Goal: Task Accomplishment & Management: Manage account settings

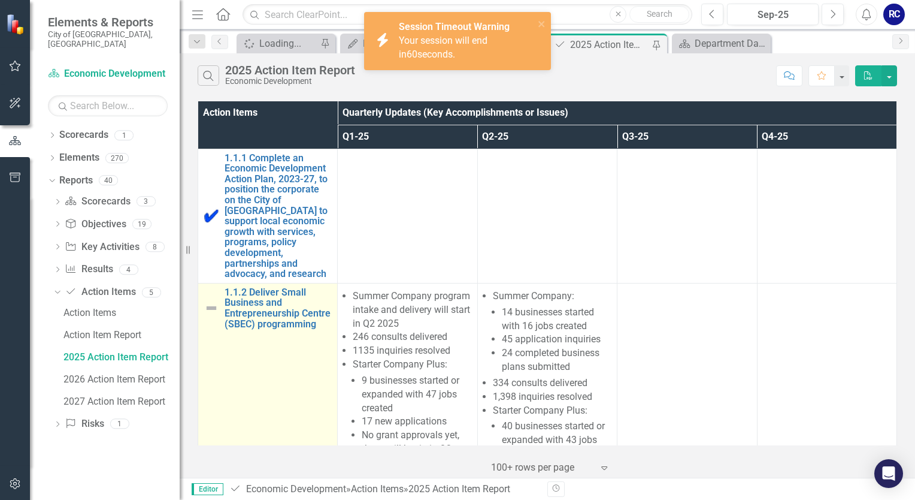
scroll to position [60, 0]
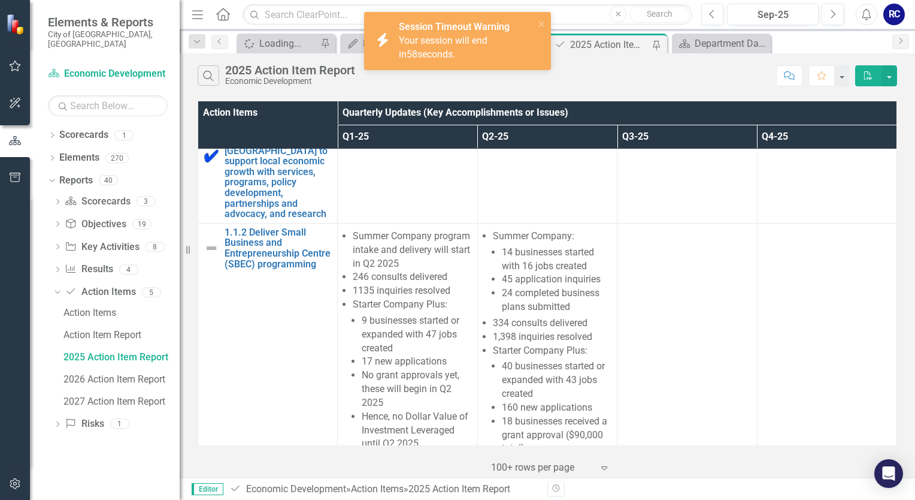
click at [455, 37] on span "Your session will end in 58 seconds." at bounding box center [443, 47] width 89 height 25
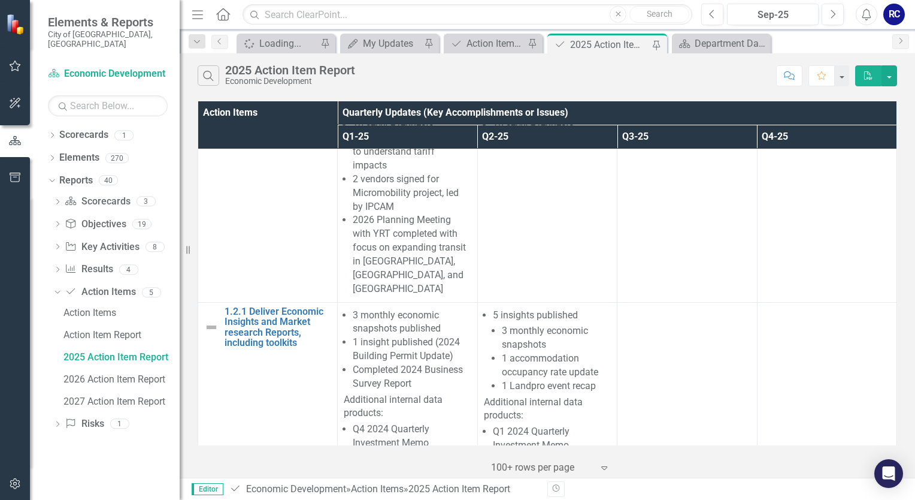
scroll to position [479, 0]
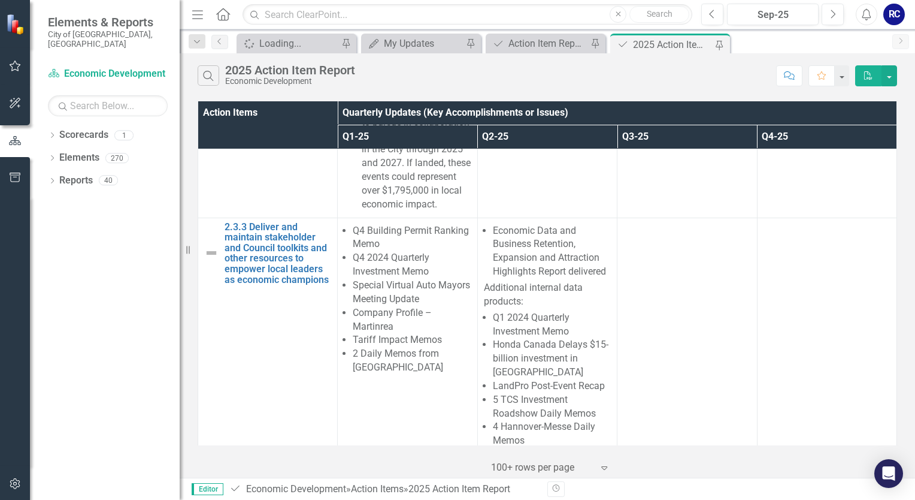
scroll to position [5386, 0]
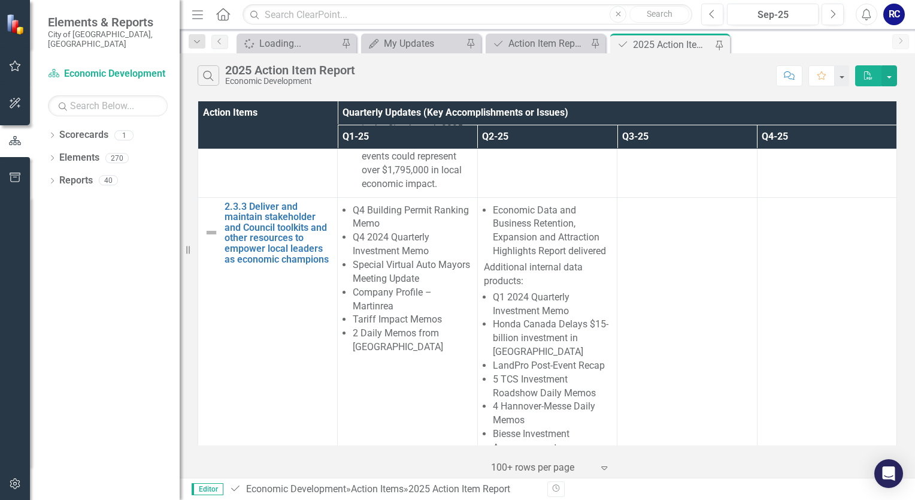
click at [204, 489] on img at bounding box center [211, 496] width 14 height 14
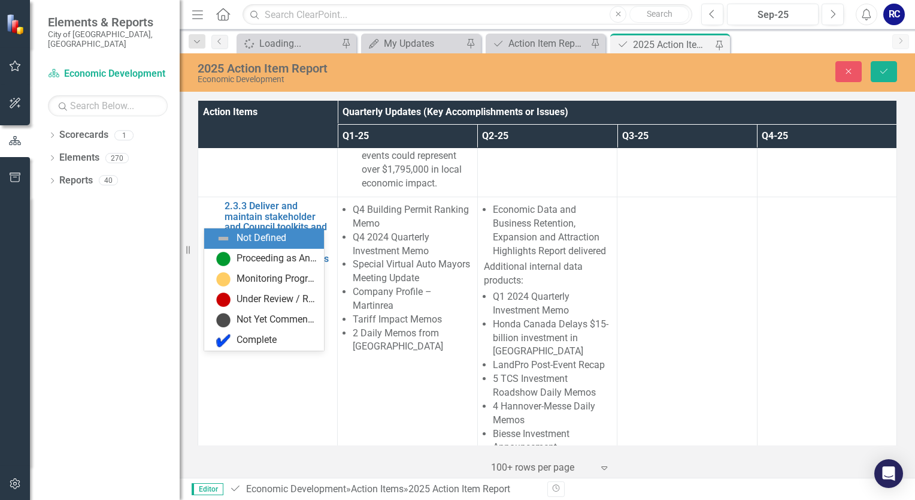
click at [233, 471] on icon "Expand" at bounding box center [231, 476] width 12 height 10
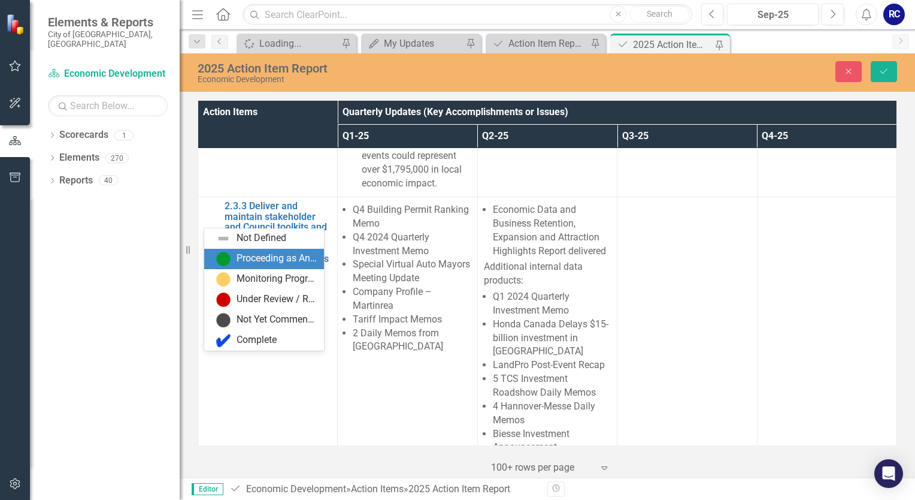
click at [240, 256] on div "Proceeding as Anticipated" at bounding box center [277, 259] width 80 height 14
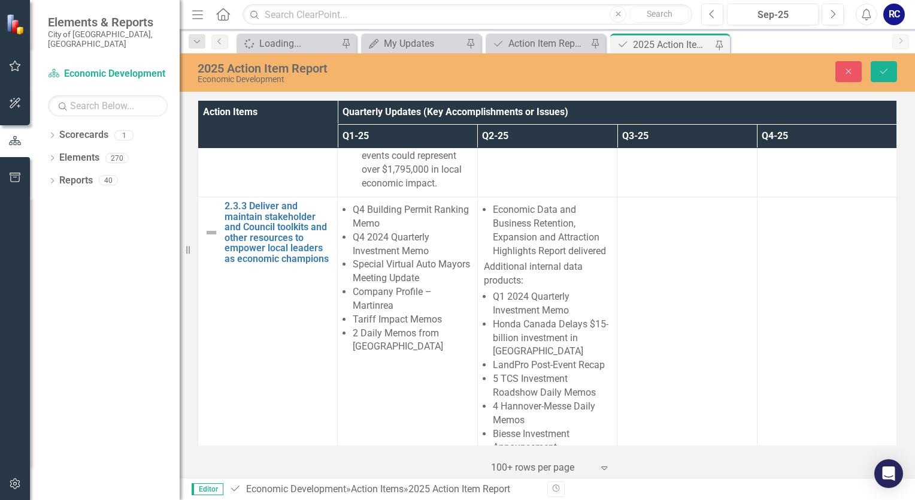
click at [645, 464] on div at bounding box center [687, 471] width 127 height 14
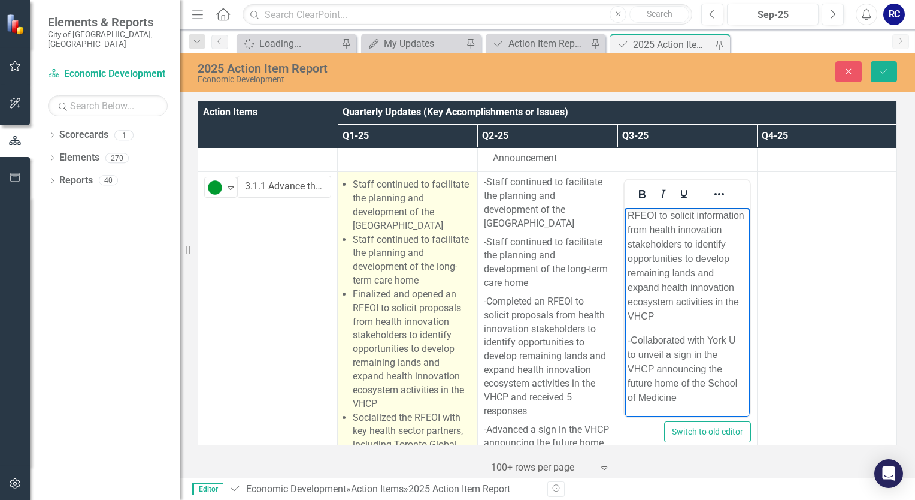
scroll to position [5686, 0]
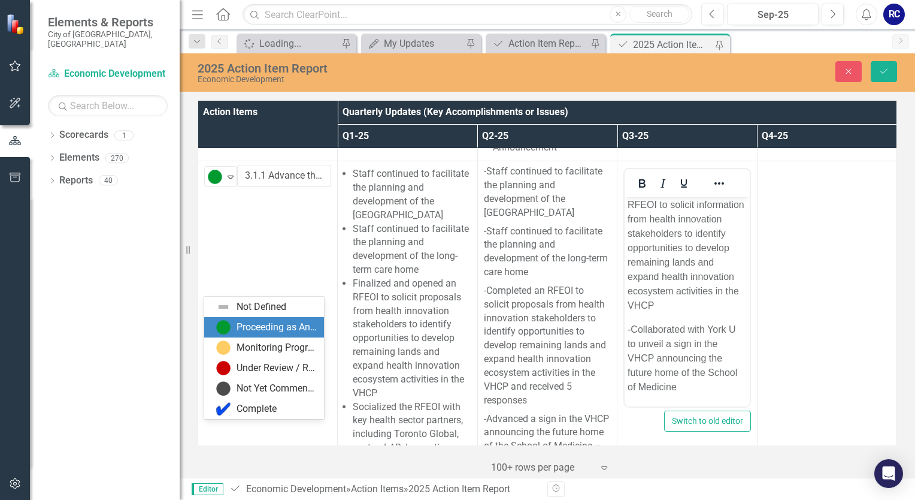
click at [295, 332] on div "Proceeding as Anticipated" at bounding box center [277, 328] width 80 height 14
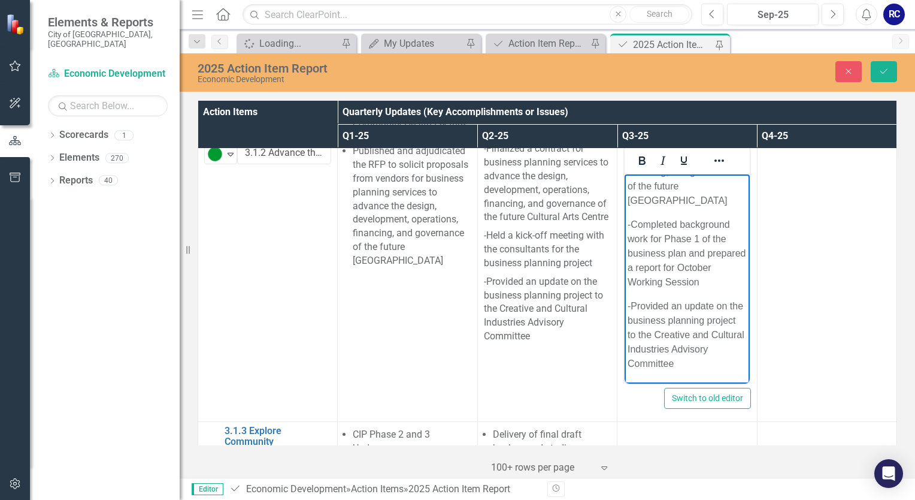
scroll to position [6056, 0]
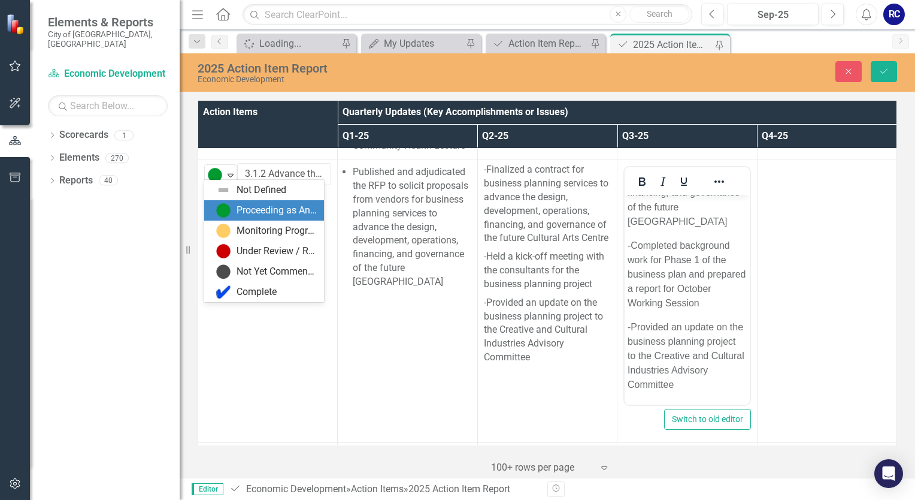
click at [261, 210] on div "Proceeding as Anticipated" at bounding box center [277, 211] width 80 height 14
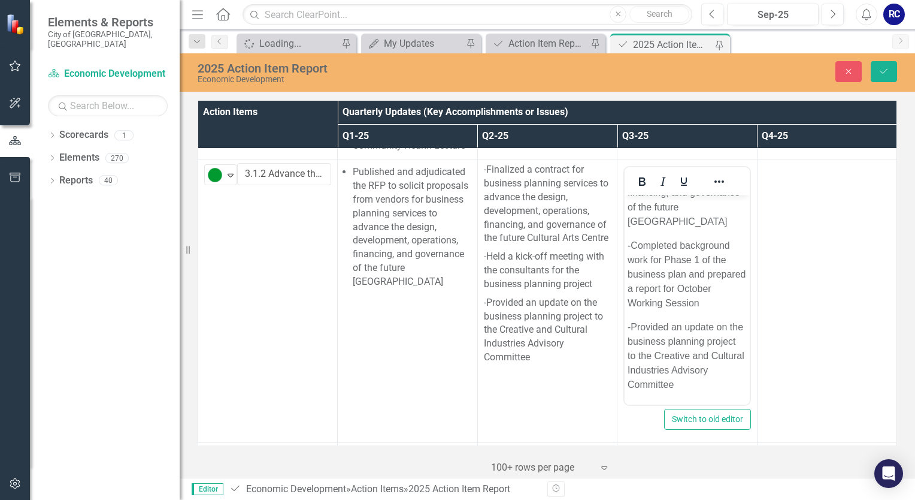
scroll to position [6176, 0]
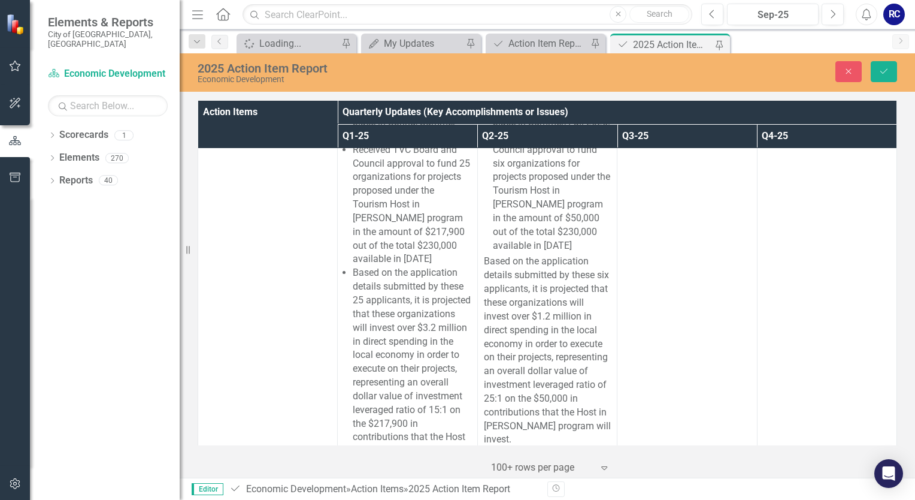
scroll to position [8213, 0]
click at [236, 486] on icon "Expand" at bounding box center [231, 491] width 12 height 10
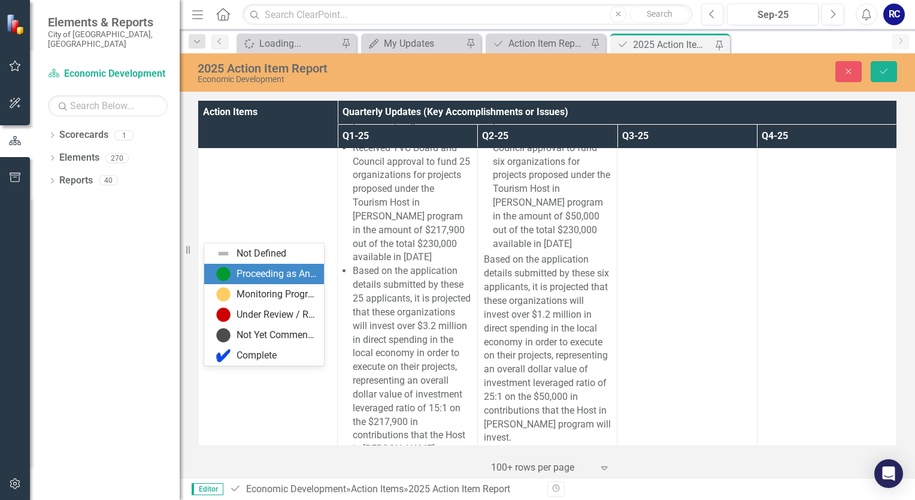
click at [238, 280] on div "Proceeding as Anticipated" at bounding box center [277, 274] width 80 height 14
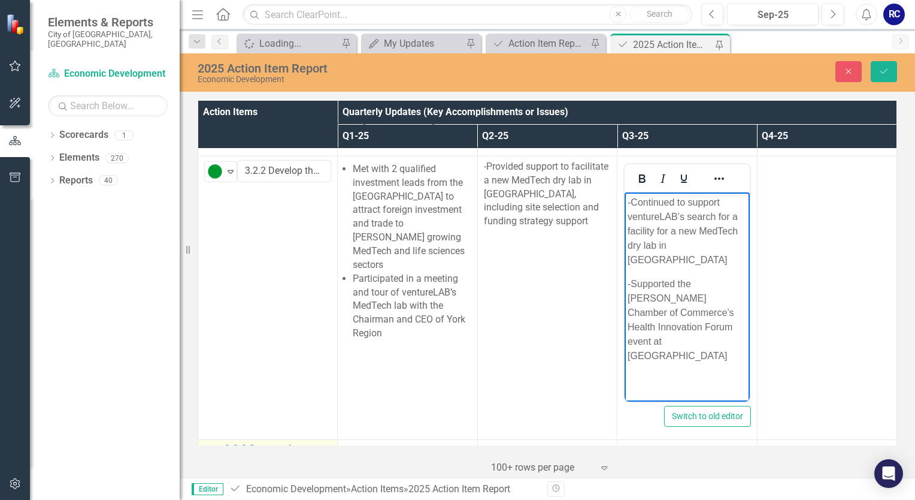
scroll to position [8512, 0]
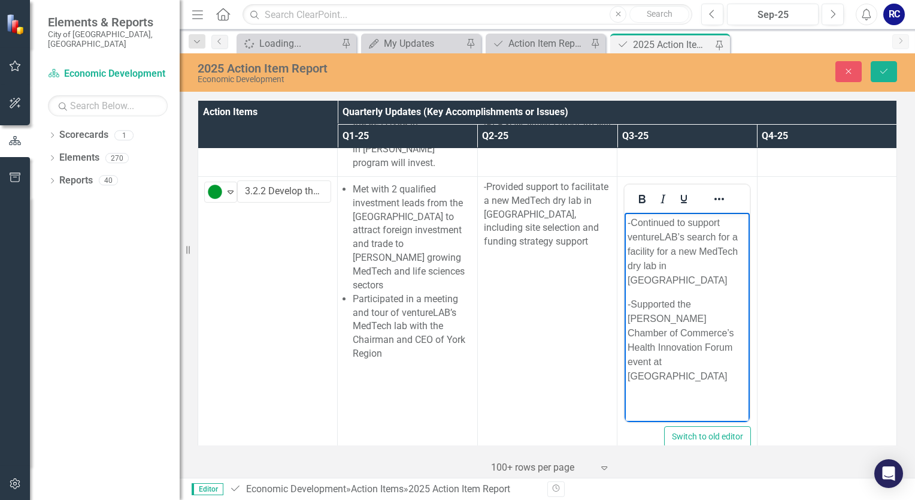
click at [208, 498] on img at bounding box center [211, 505] width 14 height 14
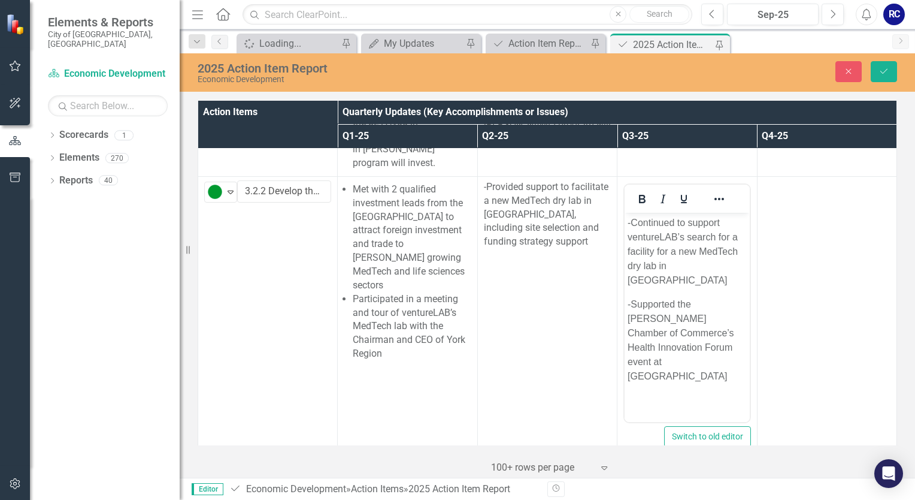
click at [208, 498] on img at bounding box center [211, 505] width 14 height 14
click at [222, 468] on div "Not Defined" at bounding box center [216, 475] width 16 height 14
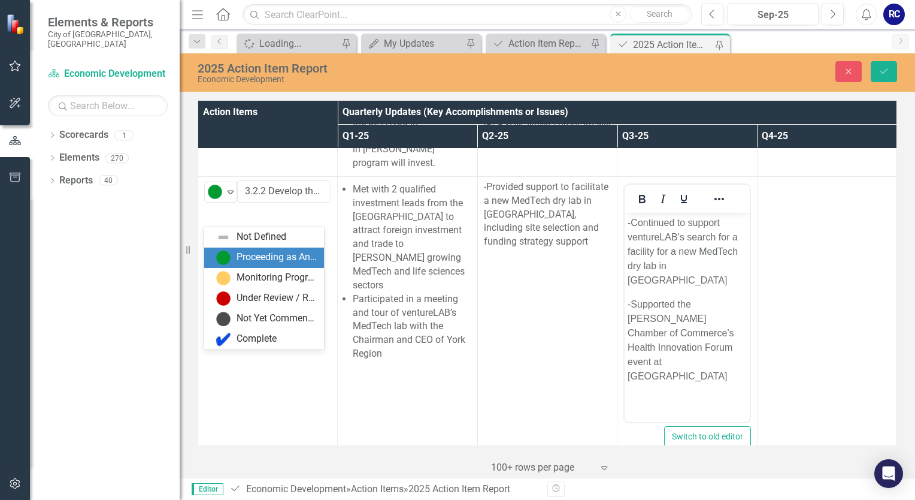
click at [229, 258] on img at bounding box center [223, 257] width 14 height 14
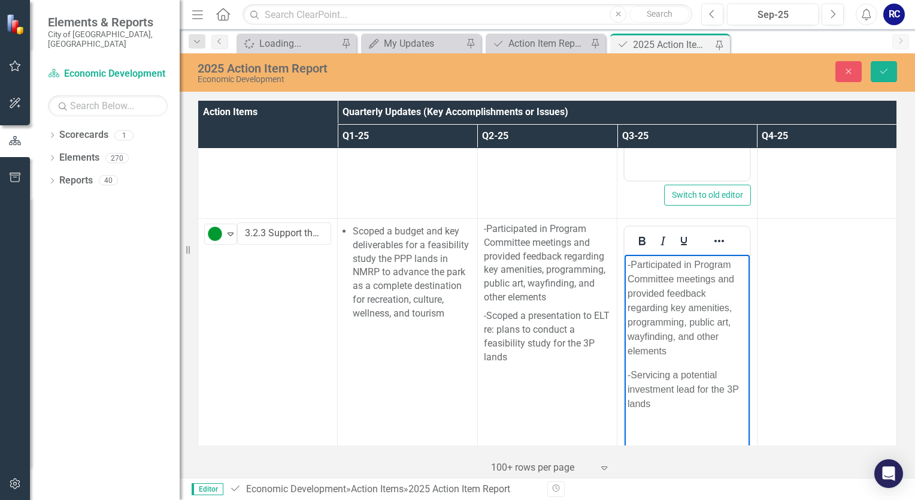
scroll to position [8752, 0]
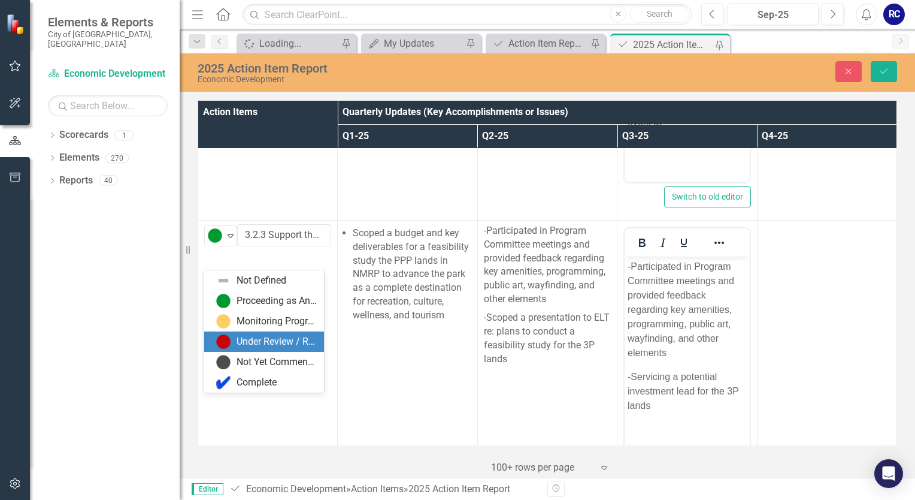
click at [262, 340] on div "Under Review / Reassessment" at bounding box center [277, 342] width 80 height 14
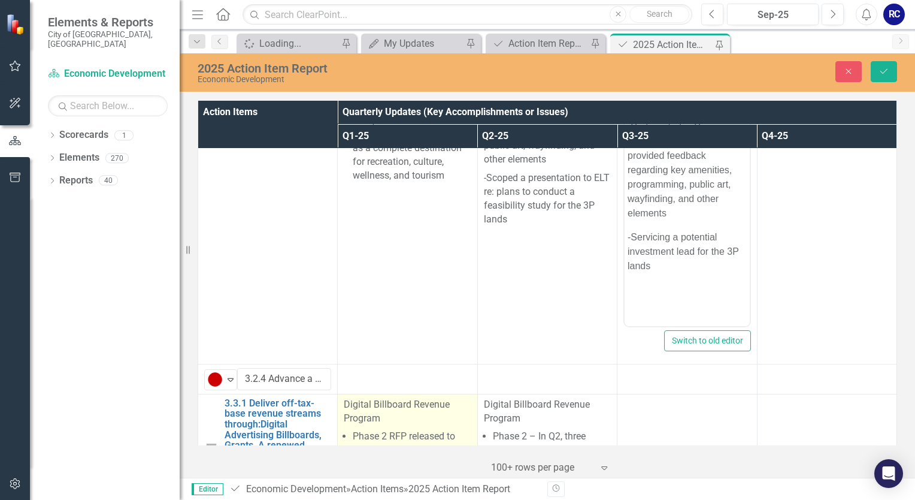
scroll to position [8872, 0]
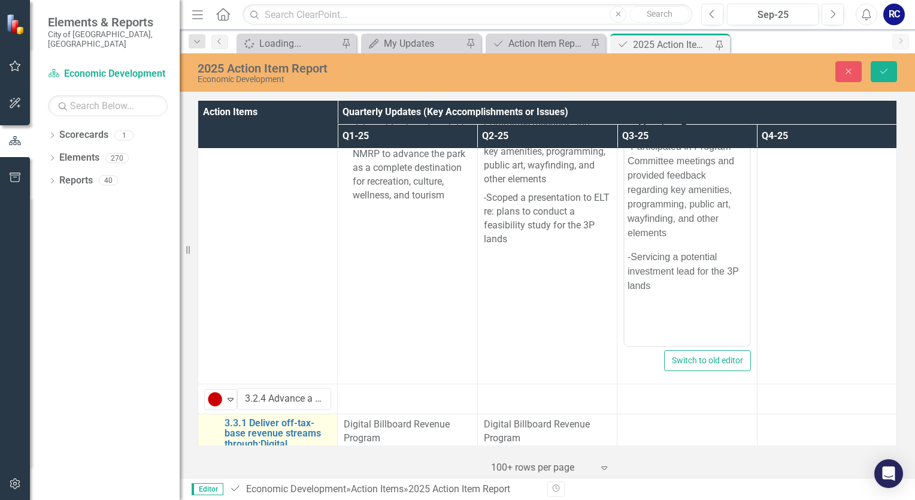
click at [215, 458] on img at bounding box center [211, 465] width 14 height 14
click at [235, 424] on icon "Expand" at bounding box center [231, 429] width 12 height 10
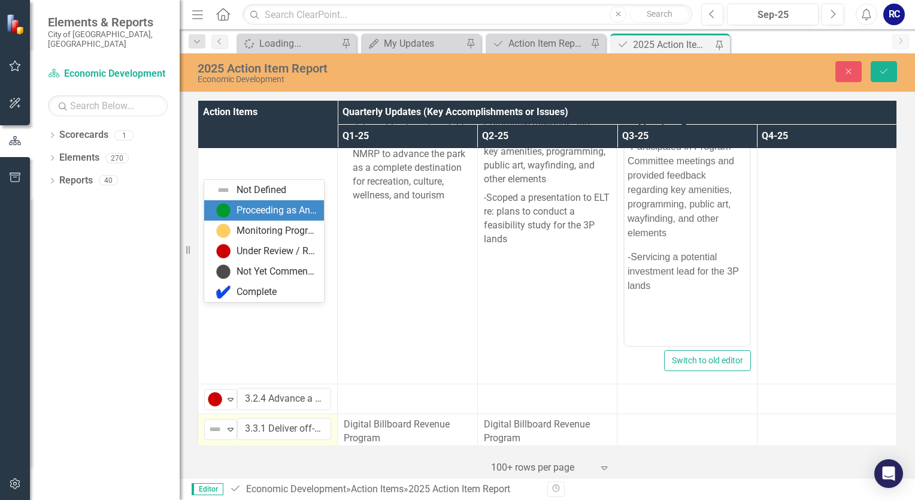
click at [230, 208] on img at bounding box center [223, 210] width 14 height 14
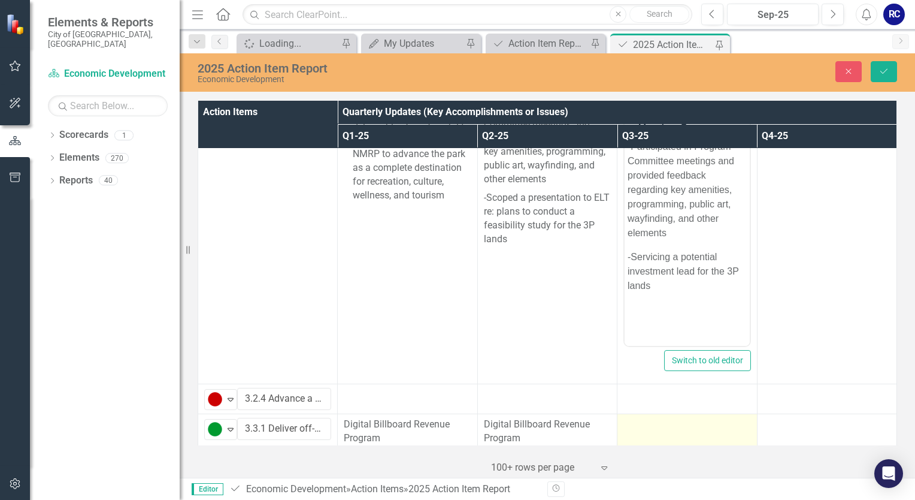
click at [675, 463] on p "Rich Text Area. Press ALT-0 for help." at bounding box center [687, 459] width 119 height 14
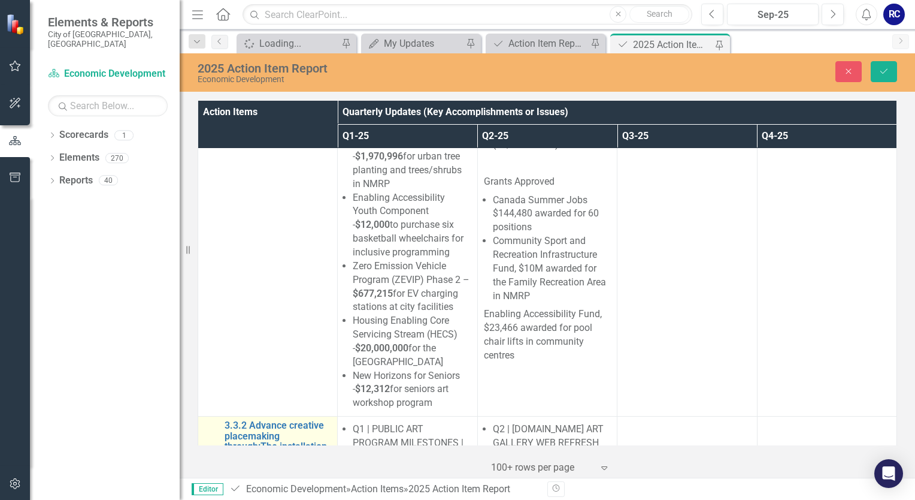
scroll to position [9650, 0]
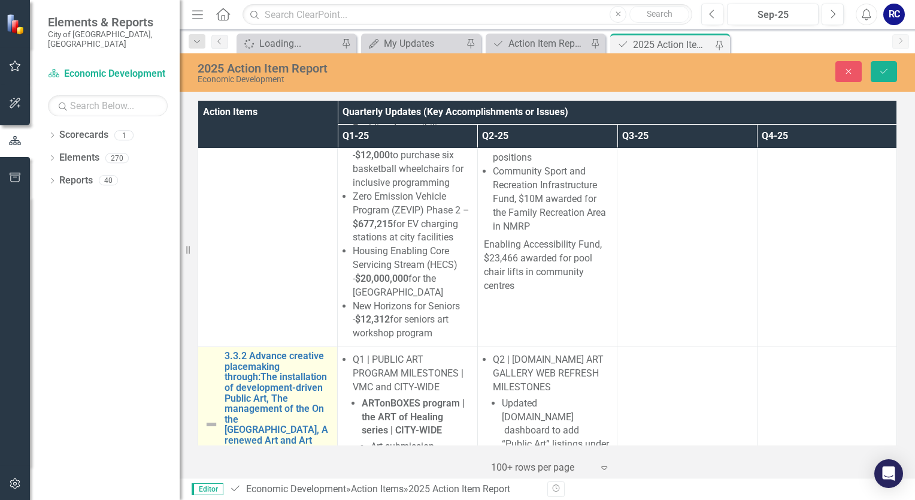
click at [211, 417] on img at bounding box center [211, 424] width 14 height 14
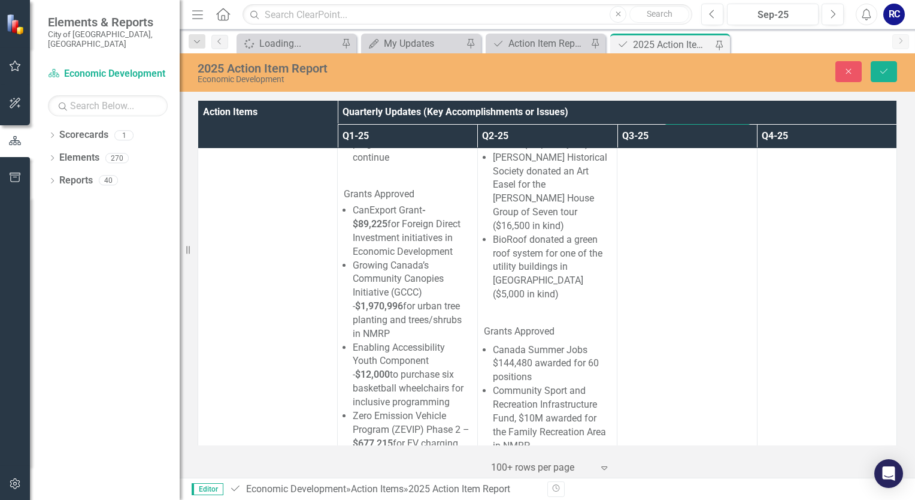
scroll to position [9411, 0]
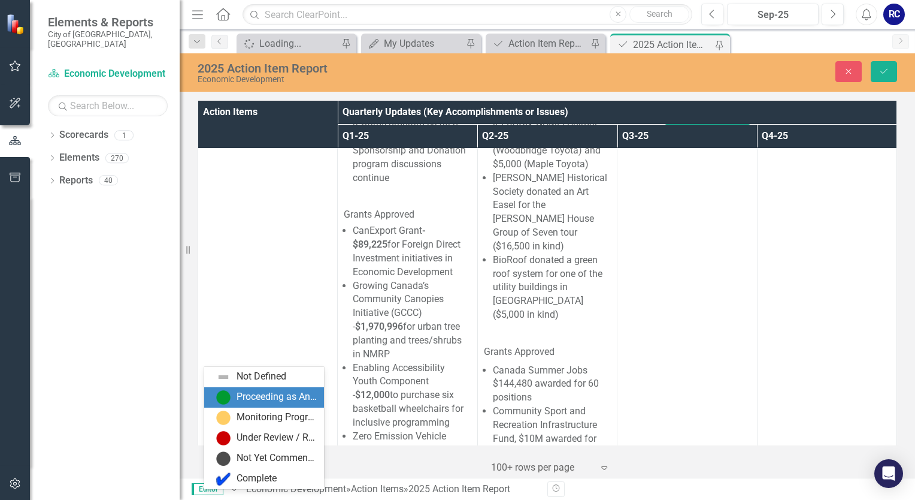
click at [237, 397] on div "Proceeding as Anticipated" at bounding box center [277, 397] width 80 height 14
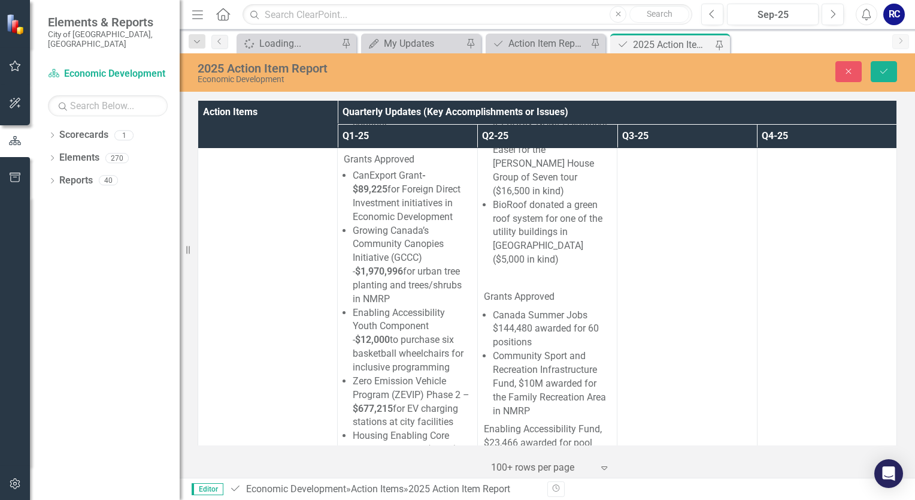
scroll to position [9531, 0]
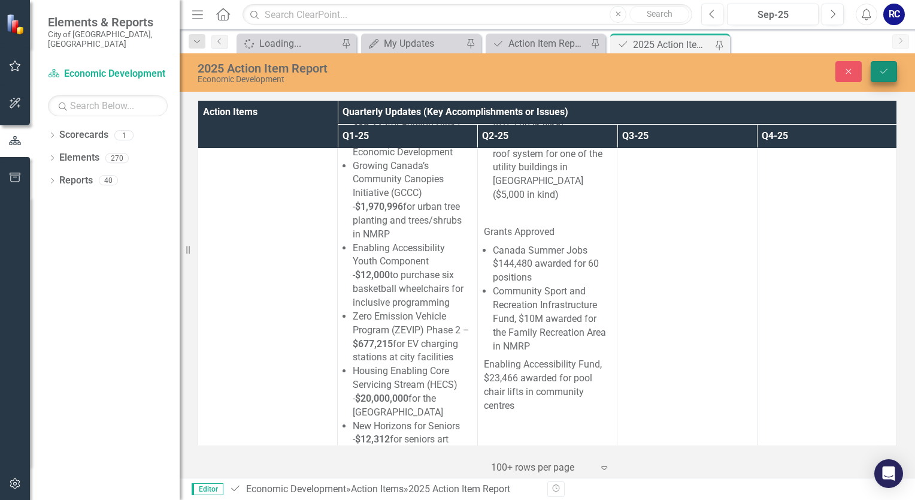
click at [887, 72] on icon "Save" at bounding box center [884, 71] width 11 height 8
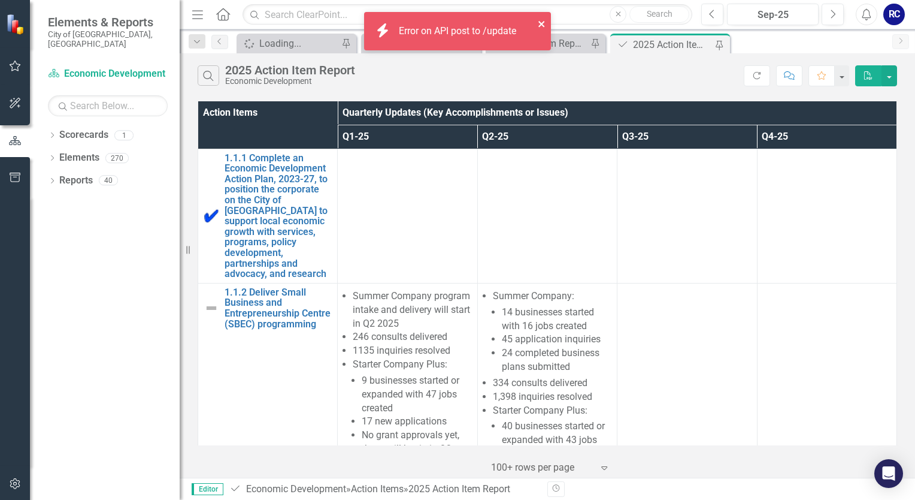
click at [543, 26] on icon "close" at bounding box center [542, 24] width 6 height 6
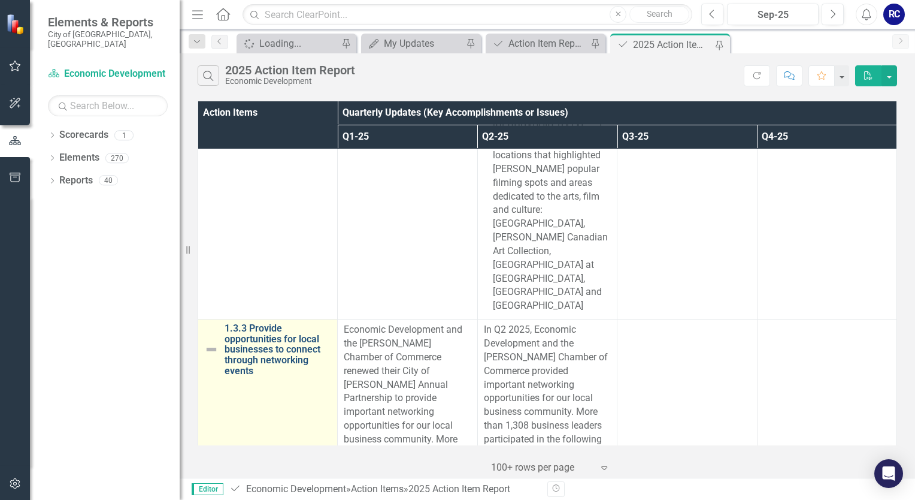
scroll to position [1621, 0]
click at [211, 341] on img at bounding box center [211, 348] width 14 height 14
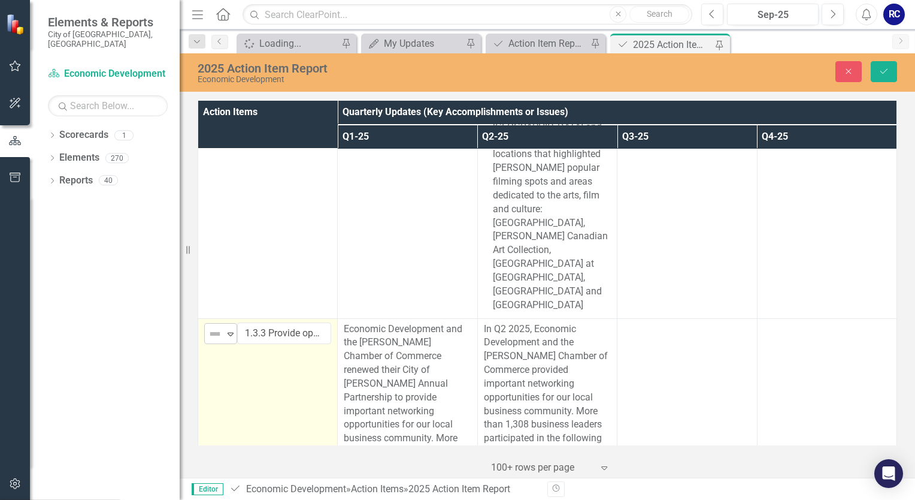
click at [216, 327] on img at bounding box center [215, 334] width 14 height 14
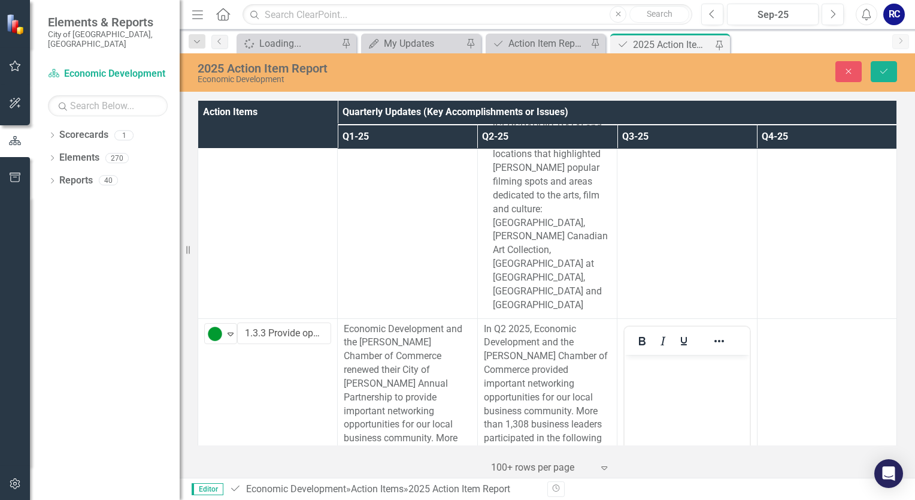
scroll to position [0, 0]
click at [645, 380] on body "Rich Text Area. Press ALT-0 for help." at bounding box center [687, 444] width 125 height 180
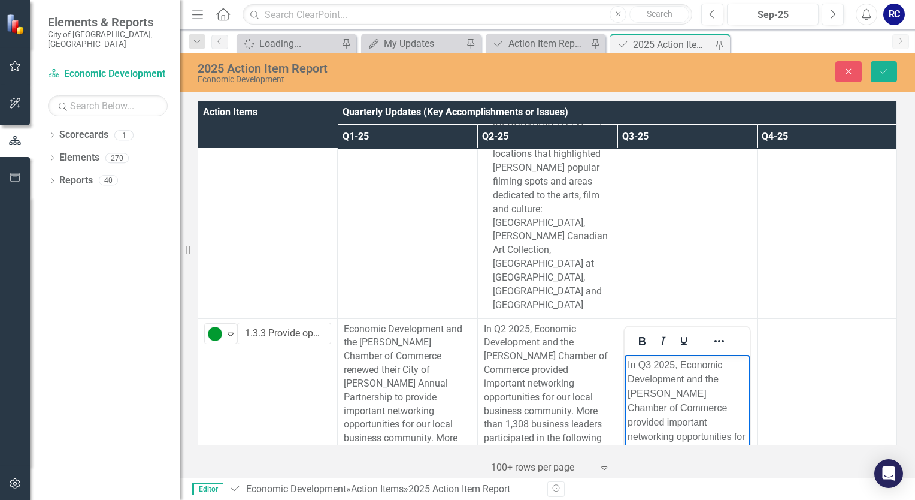
scroll to position [141, 0]
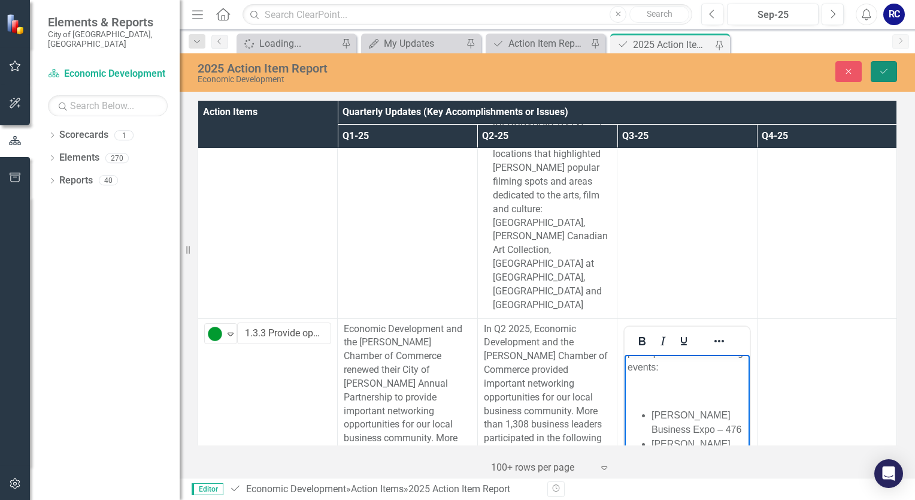
drag, startPoint x: 883, startPoint y: 71, endPoint x: 863, endPoint y: 95, distance: 31.5
click at [883, 71] on icon "Save" at bounding box center [884, 71] width 11 height 8
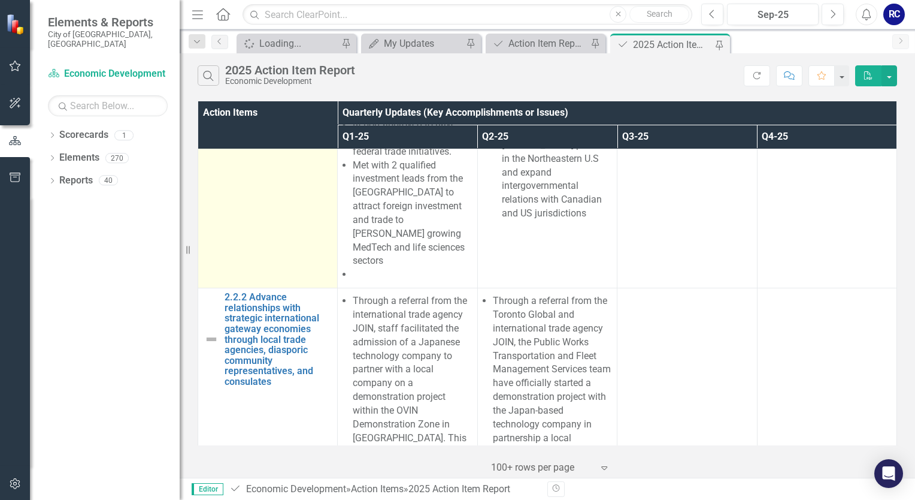
scroll to position [3774, 0]
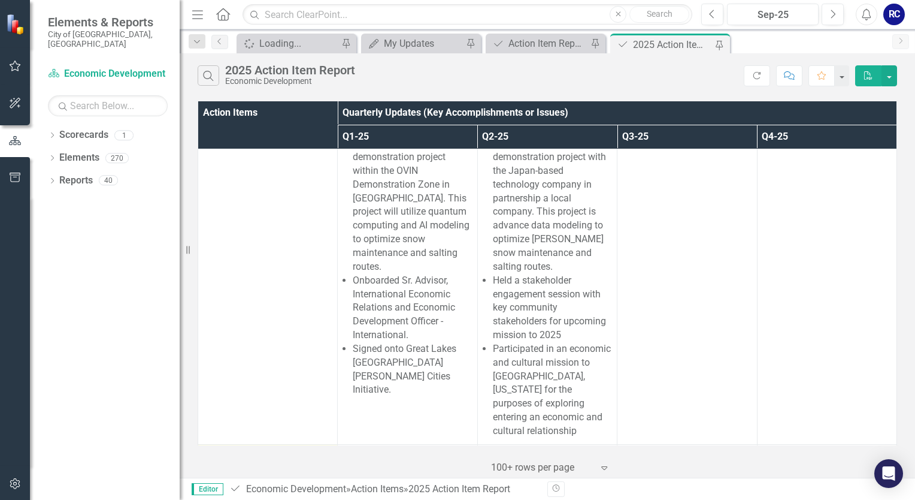
click at [206, 467] on img at bounding box center [211, 474] width 14 height 14
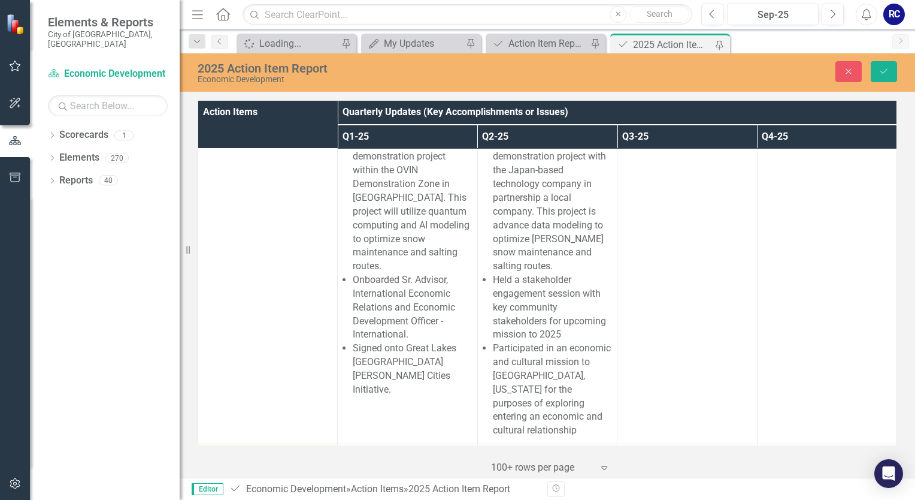
click at [224, 451] on div "Not Defined" at bounding box center [216, 459] width 18 height 17
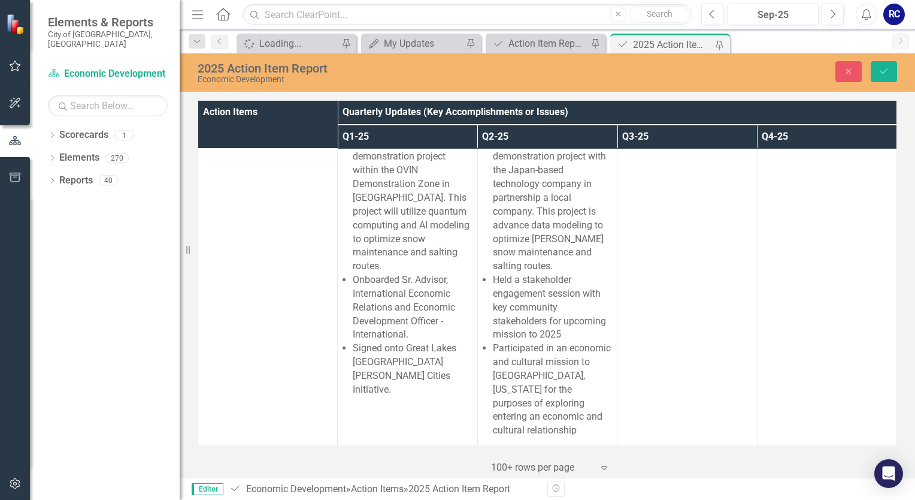
scroll to position [0, 0]
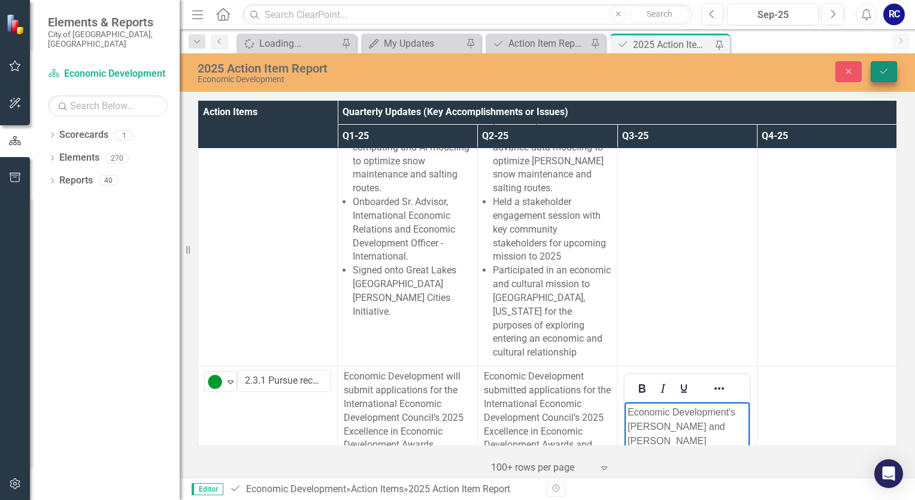
click at [887, 72] on icon "Save" at bounding box center [884, 71] width 11 height 8
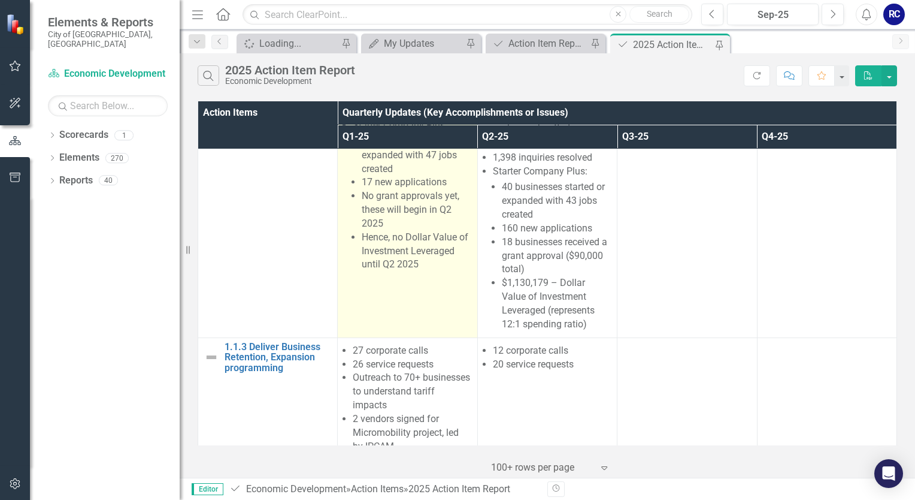
scroll to position [240, 0]
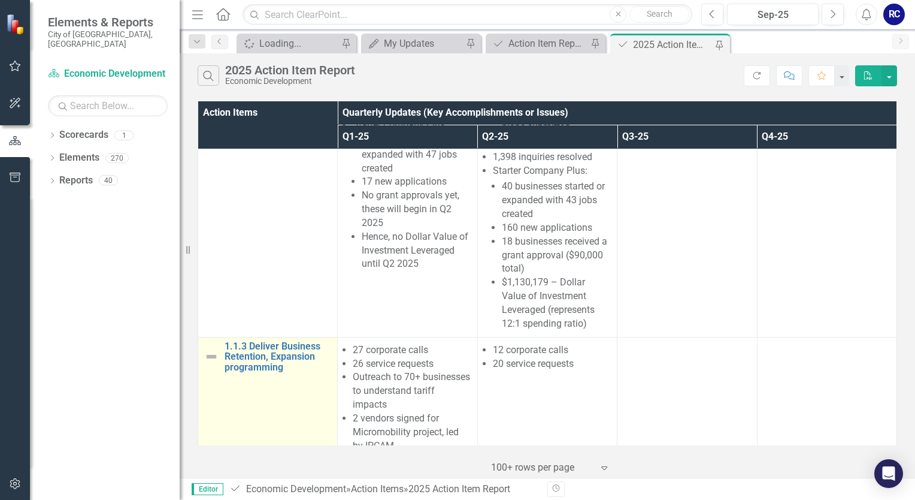
click at [211, 349] on img at bounding box center [211, 356] width 14 height 14
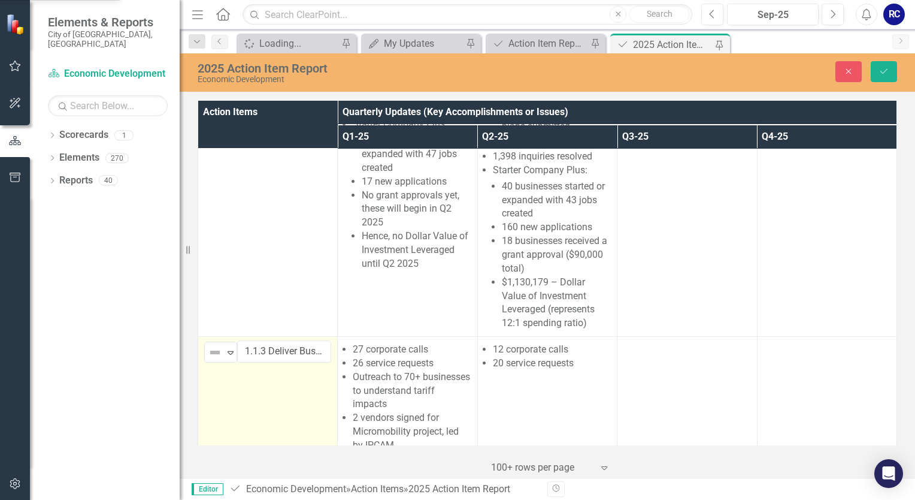
click at [211, 345] on img at bounding box center [215, 352] width 14 height 14
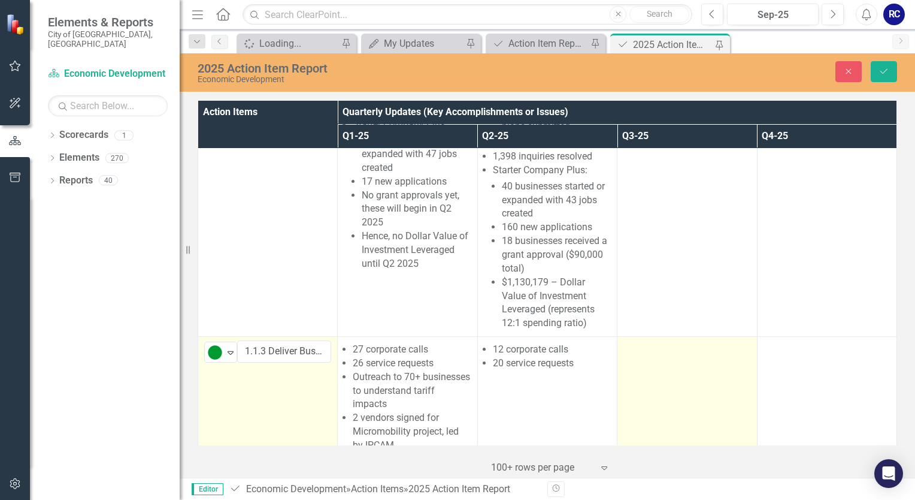
click at [668, 399] on td at bounding box center [688, 439] width 140 height 204
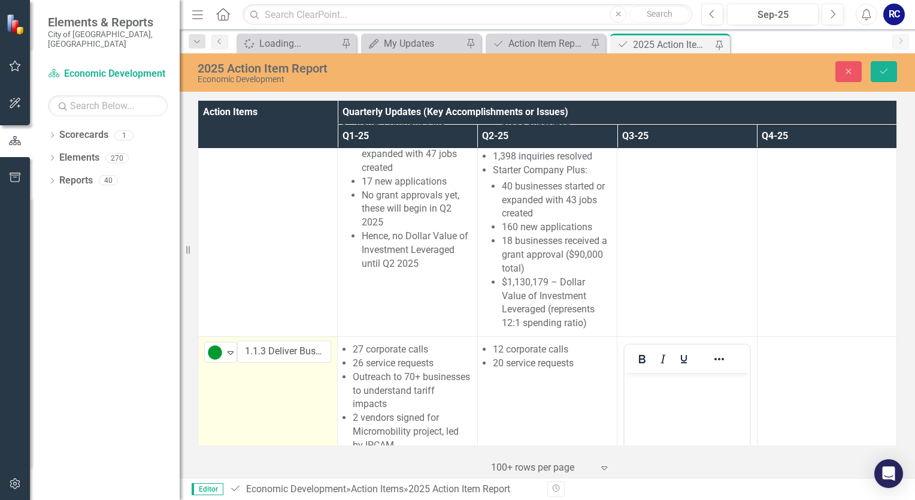
scroll to position [0, 0]
click at [657, 394] on body "Rich Text Area. Press ALT-0 for help." at bounding box center [687, 463] width 125 height 180
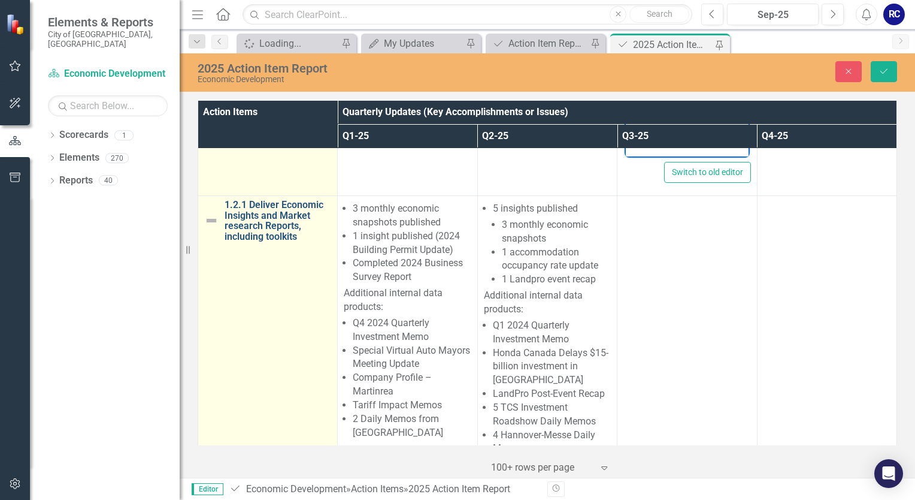
scroll to position [599, 0]
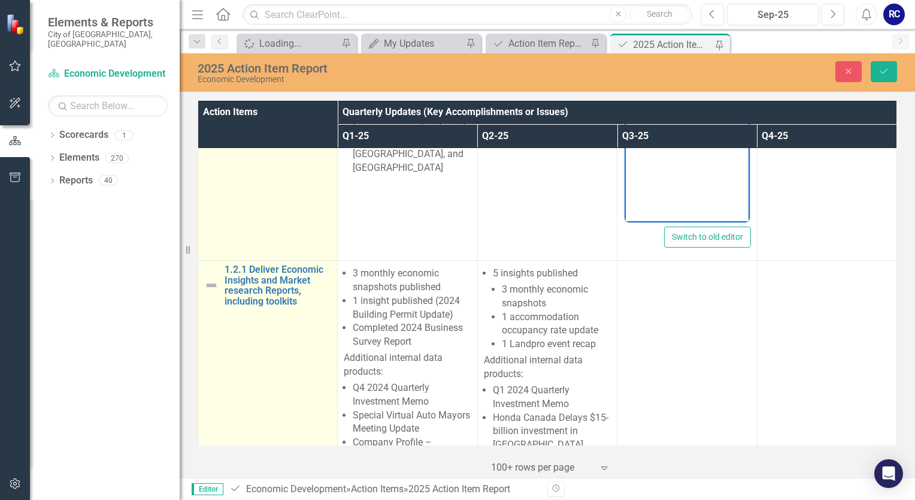
click at [211, 278] on img at bounding box center [211, 285] width 14 height 14
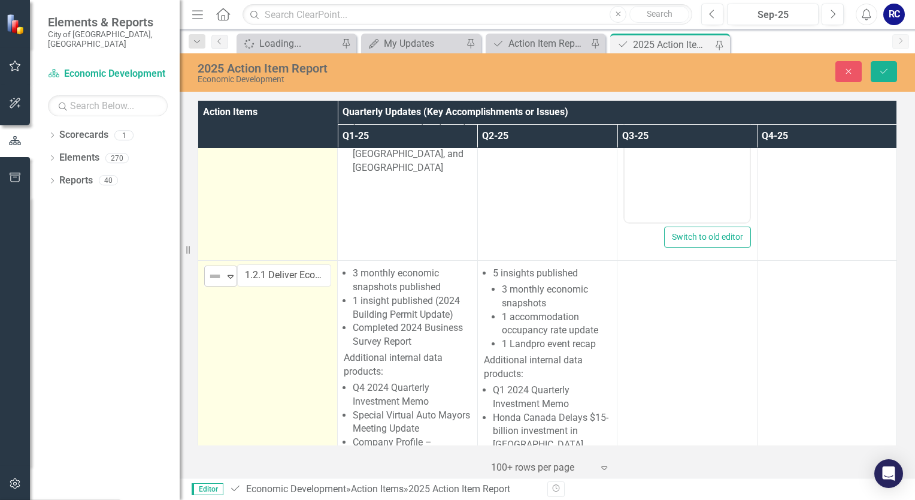
click at [212, 269] on img at bounding box center [215, 276] width 14 height 14
drag, startPoint x: 233, startPoint y: 304, endPoint x: 243, endPoint y: 303, distance: 10.3
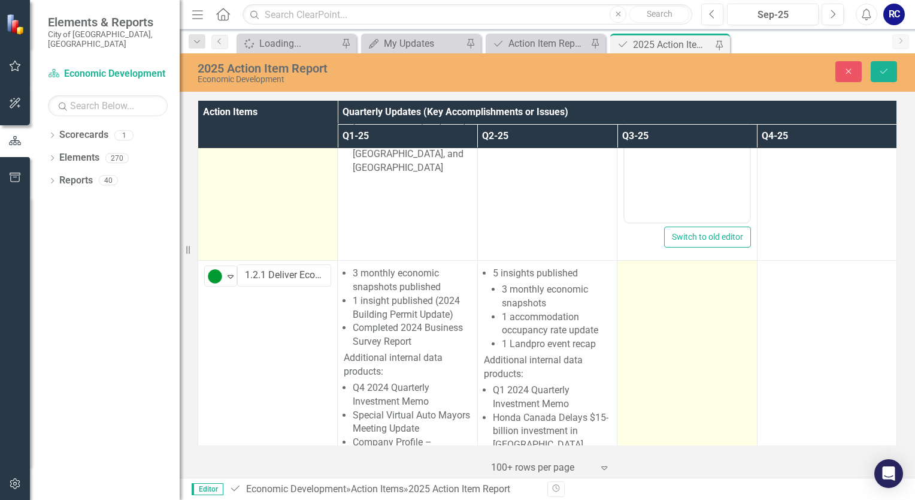
click at [675, 304] on td at bounding box center [688, 408] width 140 height 294
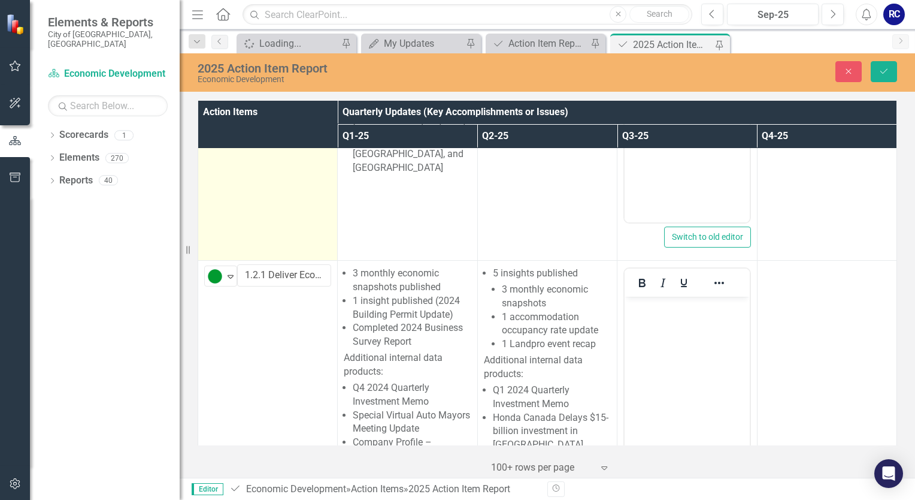
scroll to position [0, 0]
click at [650, 320] on body "Rich Text Area. Press ALT-0 for help." at bounding box center [687, 387] width 125 height 180
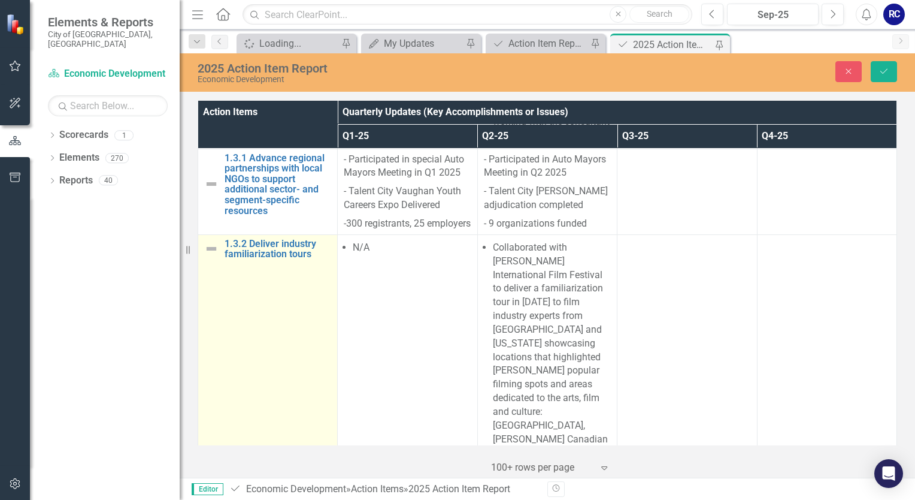
scroll to position [1438, 0]
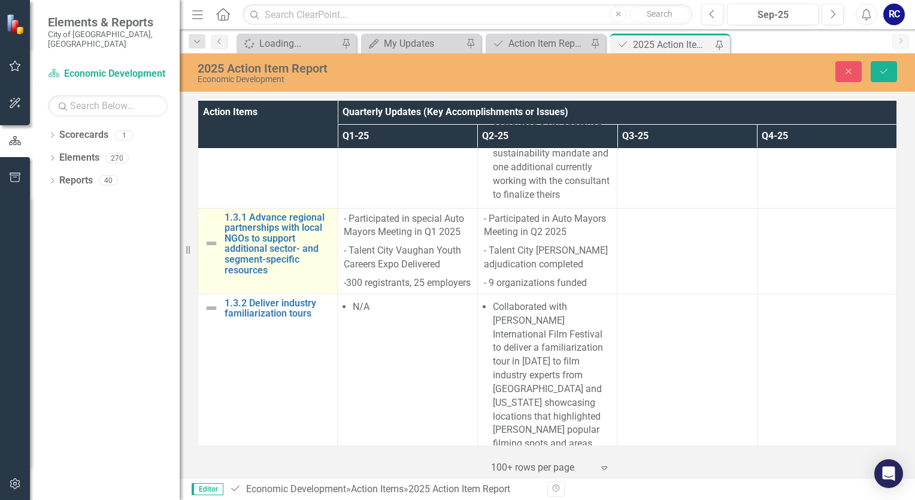
click at [208, 236] on img at bounding box center [211, 243] width 14 height 14
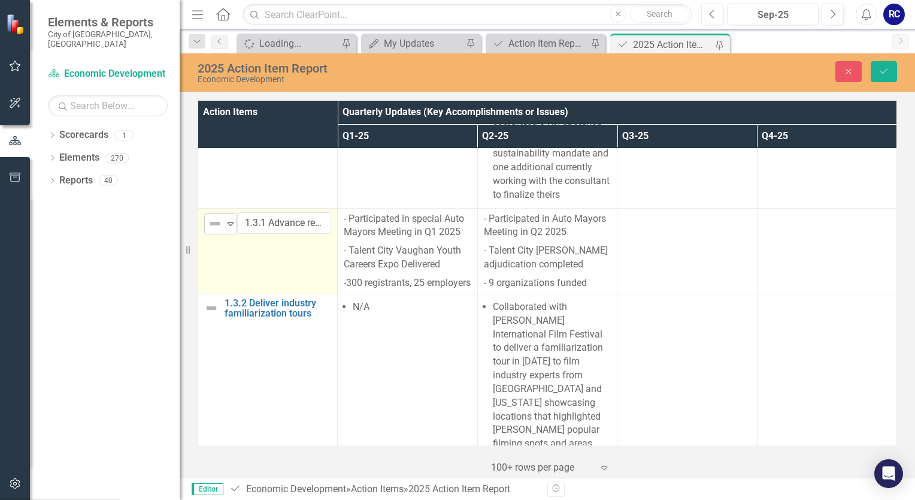
click at [220, 216] on img at bounding box center [215, 223] width 14 height 14
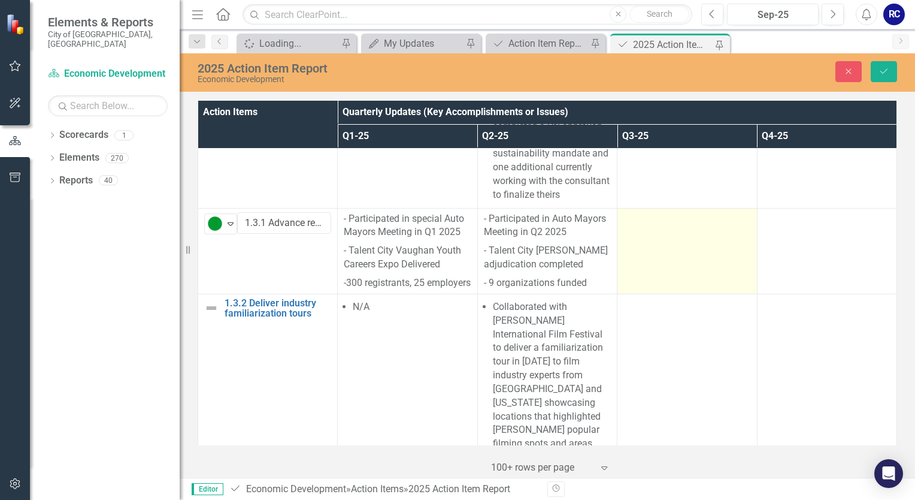
click at [673, 208] on td at bounding box center [688, 251] width 140 height 86
click at [674, 208] on td at bounding box center [688, 251] width 140 height 86
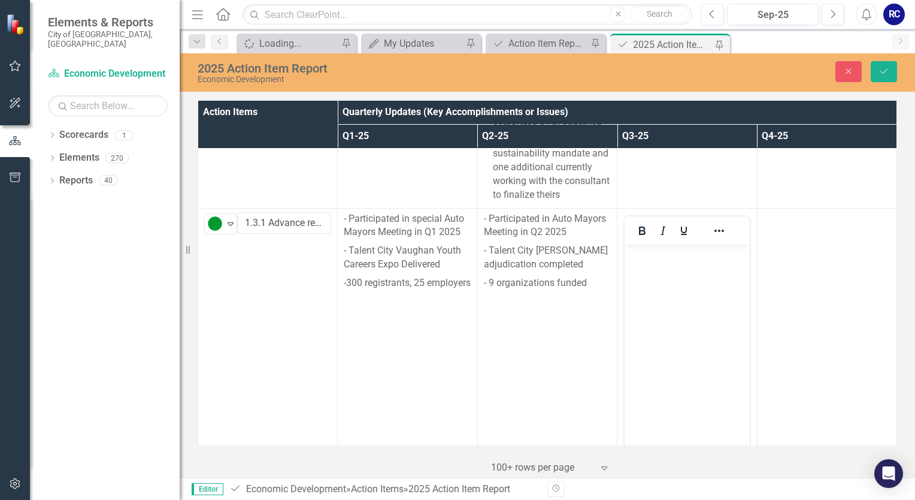
scroll to position [0, 0]
click at [659, 294] on body "Rich Text Area. Press ALT-0 for help." at bounding box center [687, 334] width 125 height 180
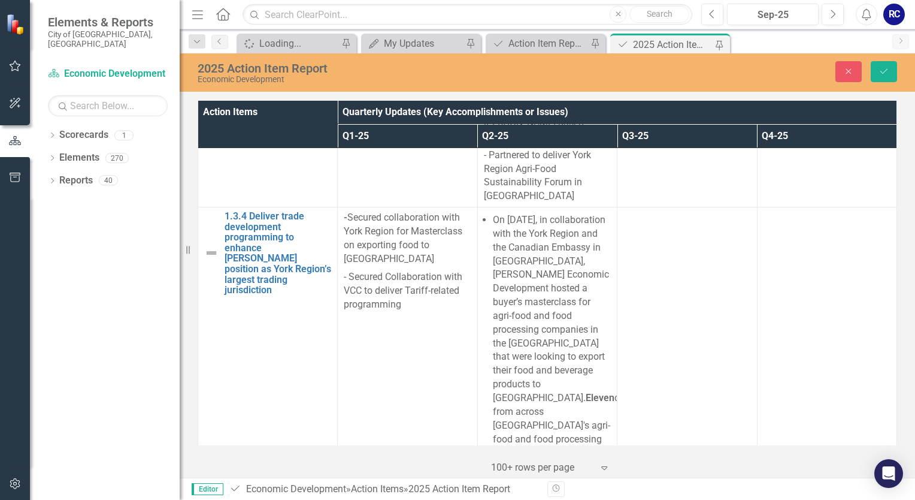
scroll to position [2636, 0]
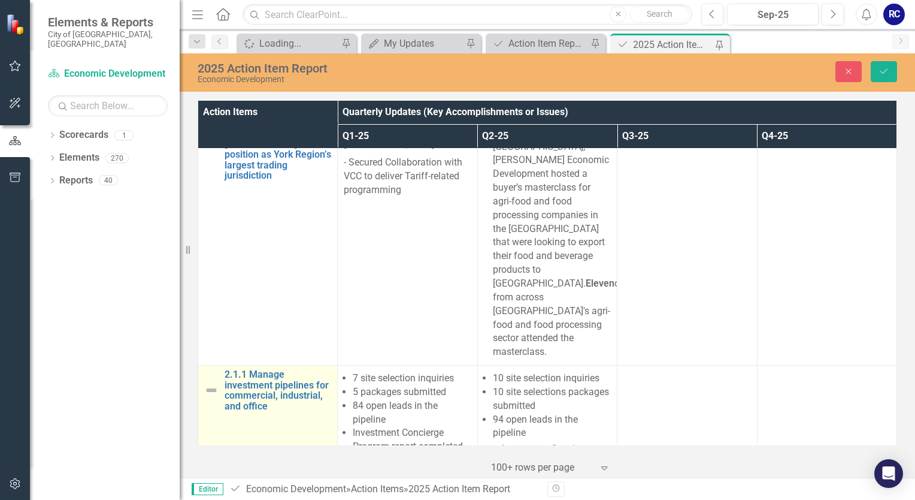
click at [208, 383] on img at bounding box center [211, 390] width 14 height 14
click at [209, 374] on img at bounding box center [215, 381] width 14 height 14
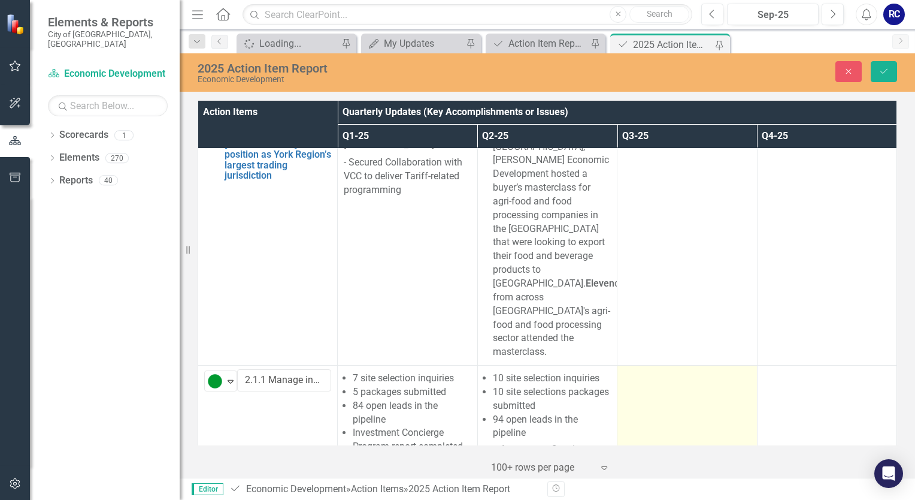
click at [678, 365] on td at bounding box center [688, 434] width 140 height 138
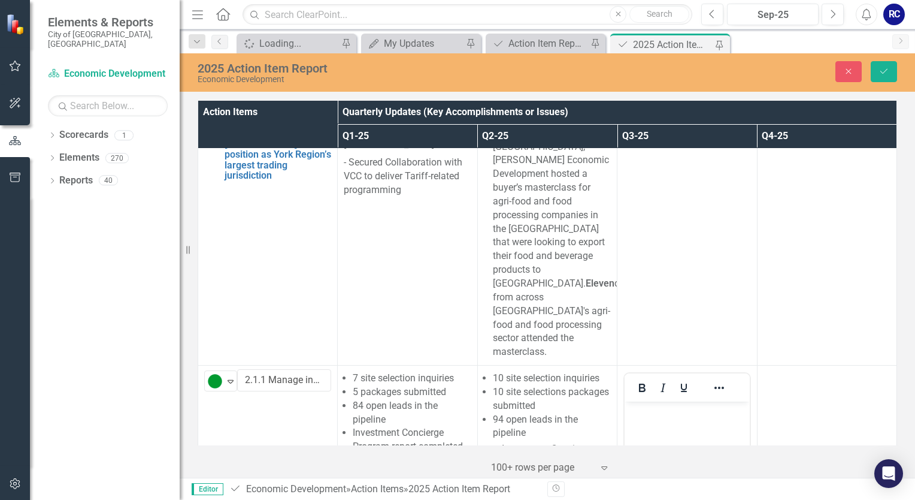
scroll to position [0, 0]
click at [671, 437] on body "Rich Text Area. Press ALT-0 for help." at bounding box center [687, 491] width 125 height 180
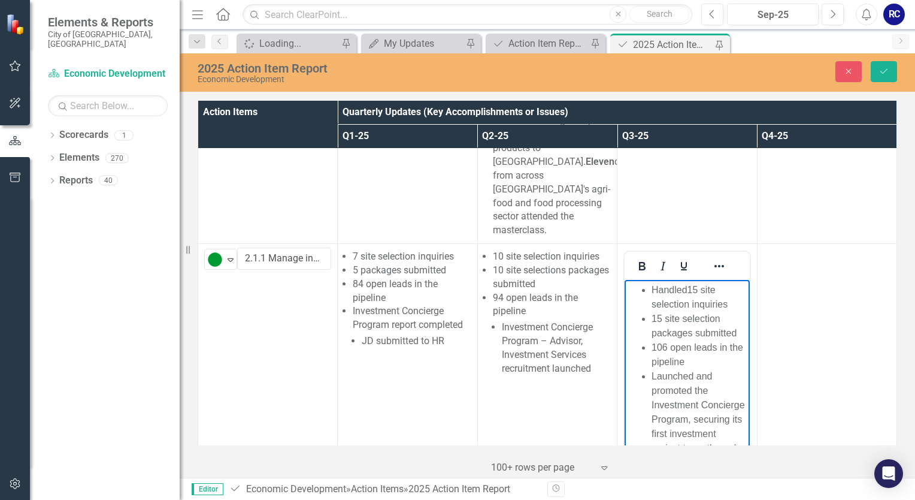
scroll to position [2936, 0]
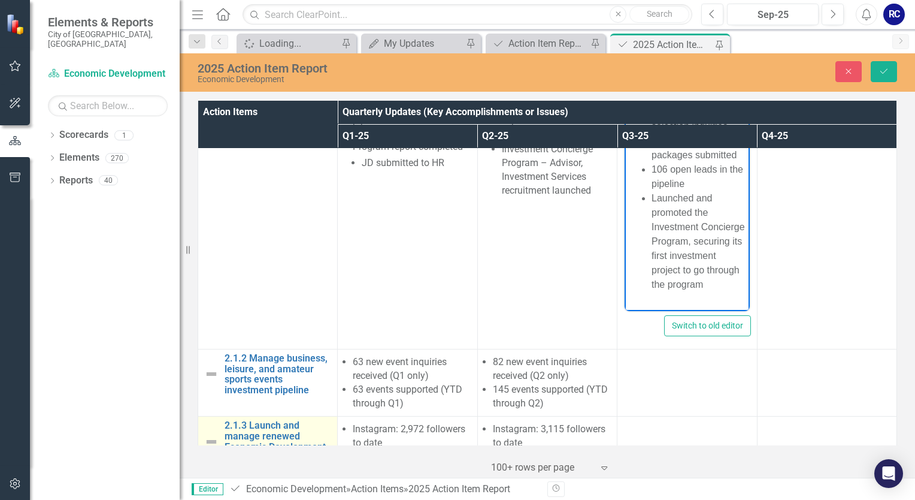
click at [210, 434] on img at bounding box center [211, 441] width 14 height 14
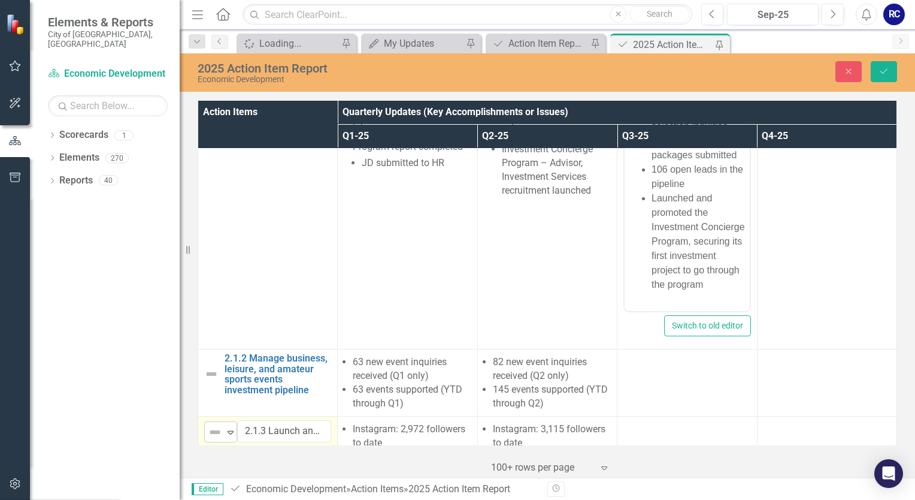
click at [229, 427] on icon "Expand" at bounding box center [231, 432] width 12 height 10
click at [673, 416] on td at bounding box center [688, 449] width 140 height 67
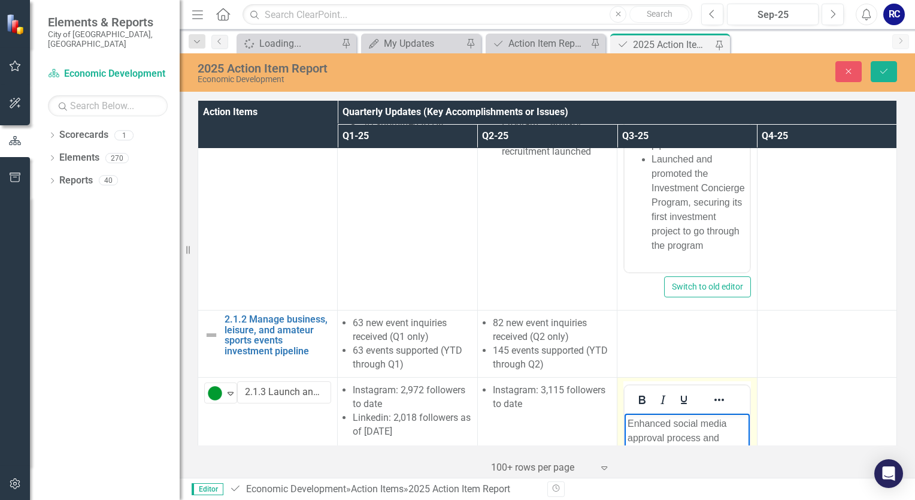
scroll to position [2996, 0]
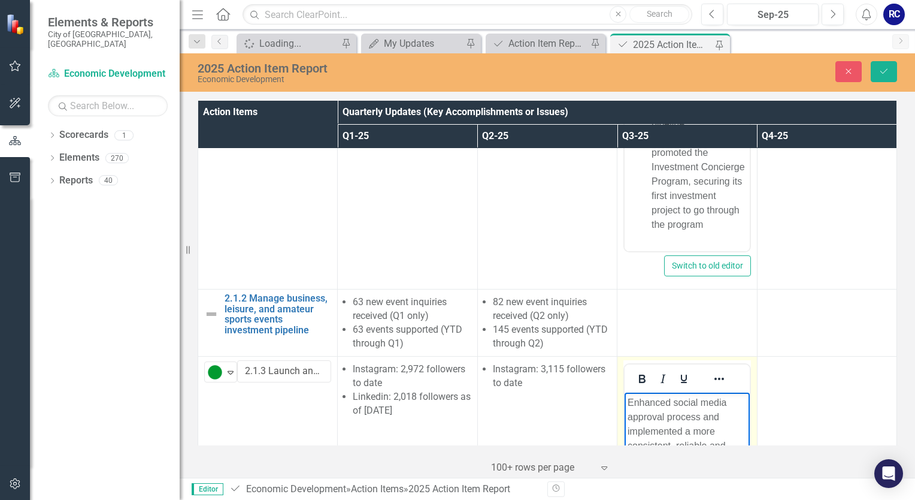
click at [636, 499] on p "2351 LinkedIn Followers" at bounding box center [687, 498] width 119 height 14
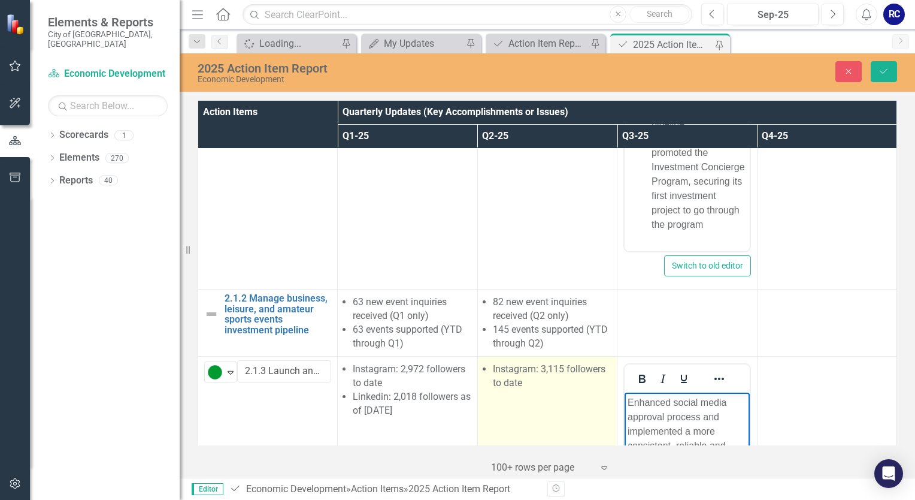
scroll to position [3295, 0]
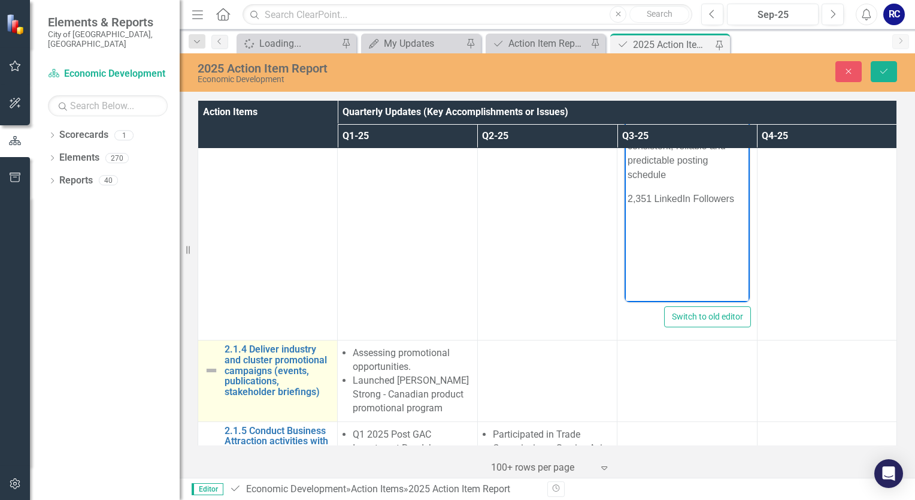
click at [210, 363] on img at bounding box center [211, 370] width 14 height 14
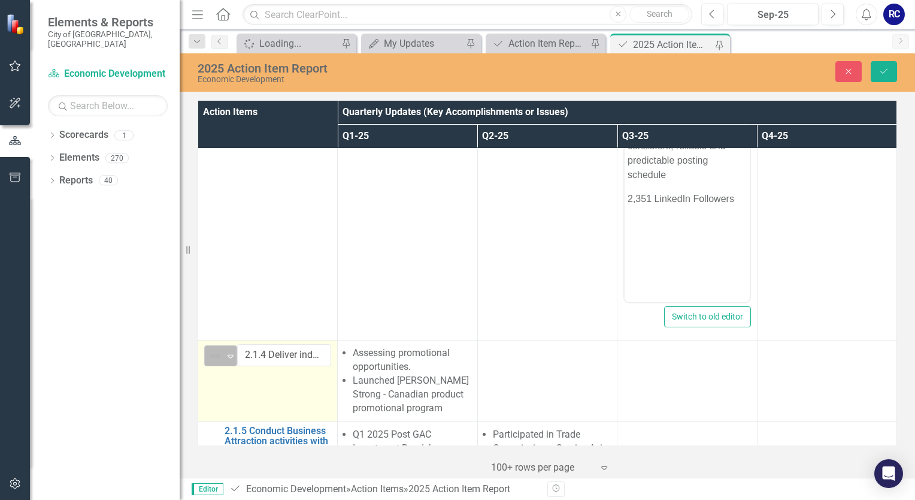
click at [213, 349] on img at bounding box center [215, 356] width 14 height 14
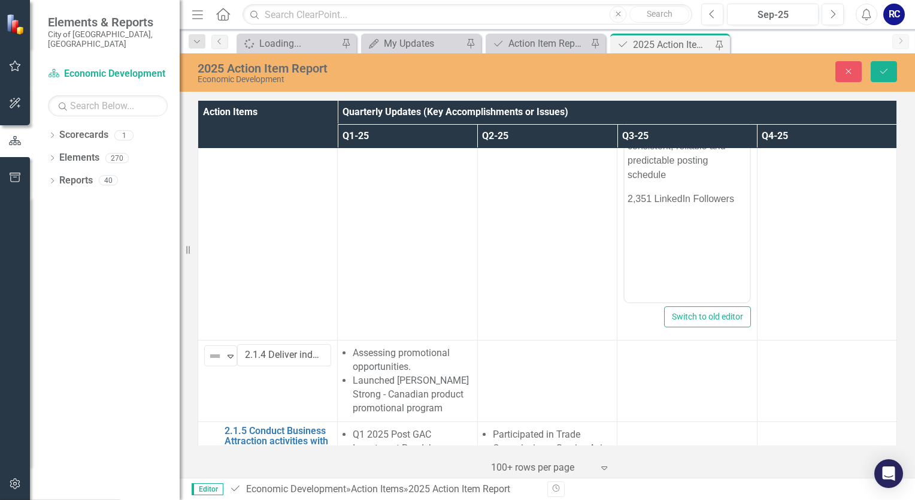
click at [231, 340] on td "6 results available. Use Up and Down to choose options, press Enter to select t…" at bounding box center [268, 380] width 140 height 81
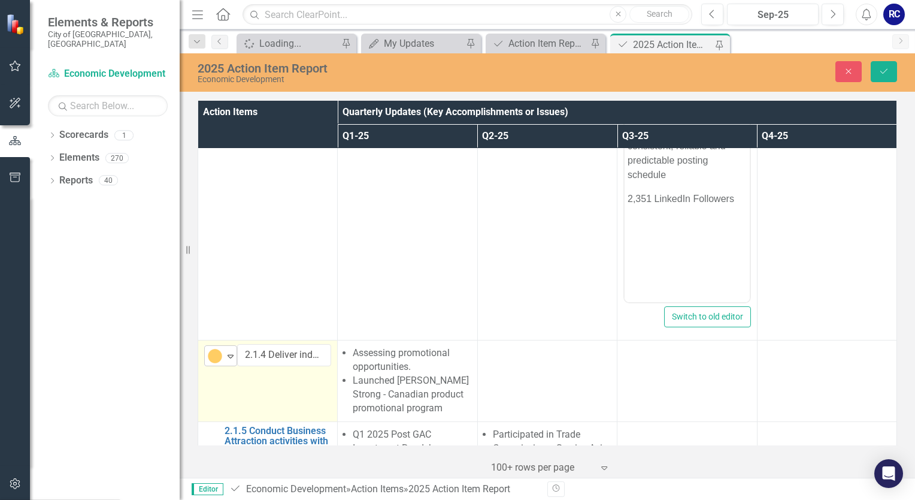
drag, startPoint x: 231, startPoint y: 285, endPoint x: 232, endPoint y: 235, distance: 49.2
click at [232, 351] on icon "Expand" at bounding box center [231, 356] width 12 height 10
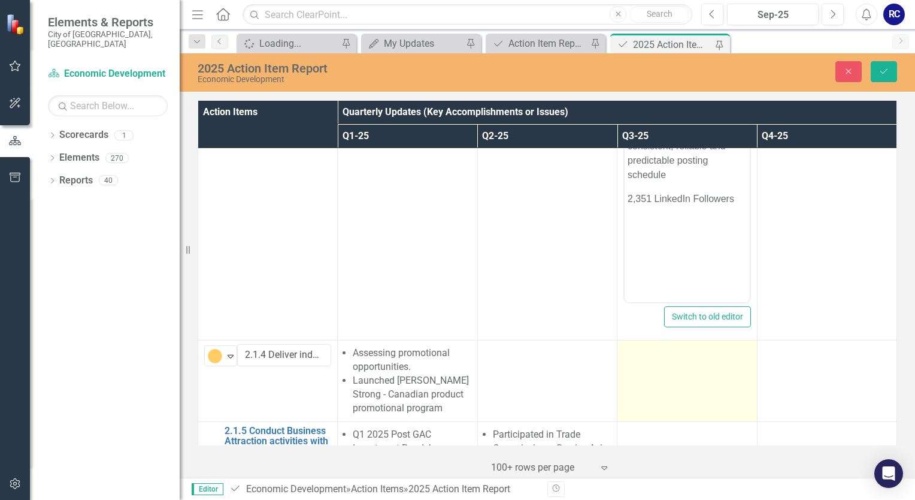
click at [683, 340] on td at bounding box center [688, 380] width 140 height 81
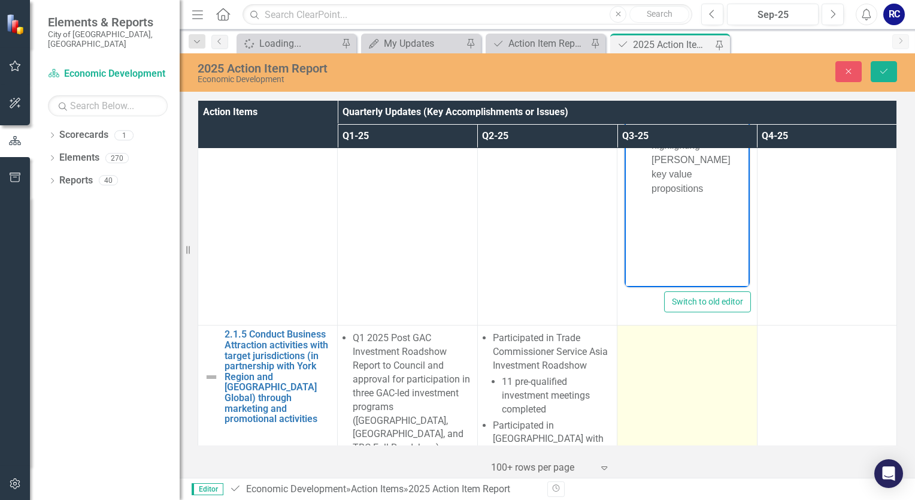
scroll to position [3595, 0]
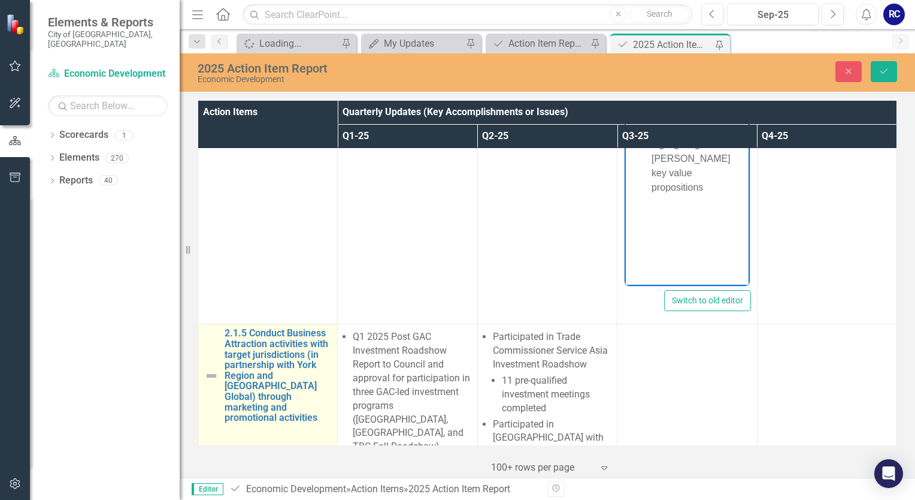
click at [205, 368] on img at bounding box center [211, 375] width 14 height 14
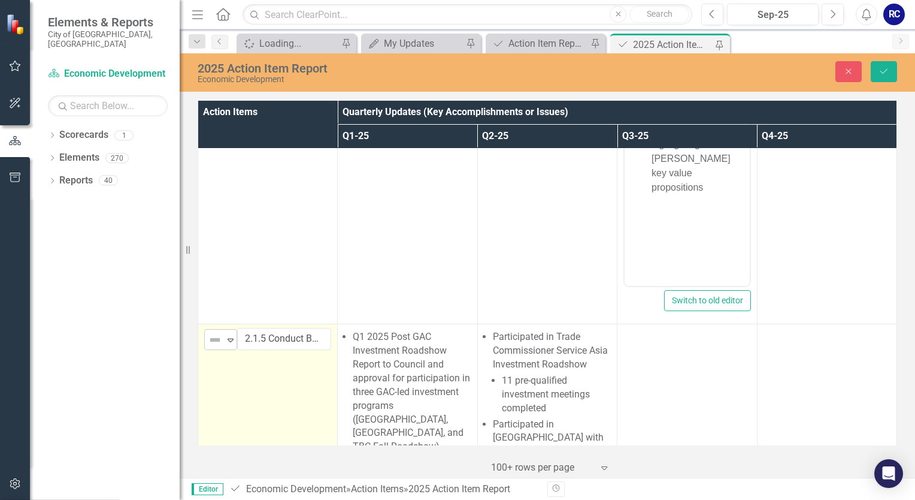
click at [212, 333] on img at bounding box center [215, 340] width 14 height 14
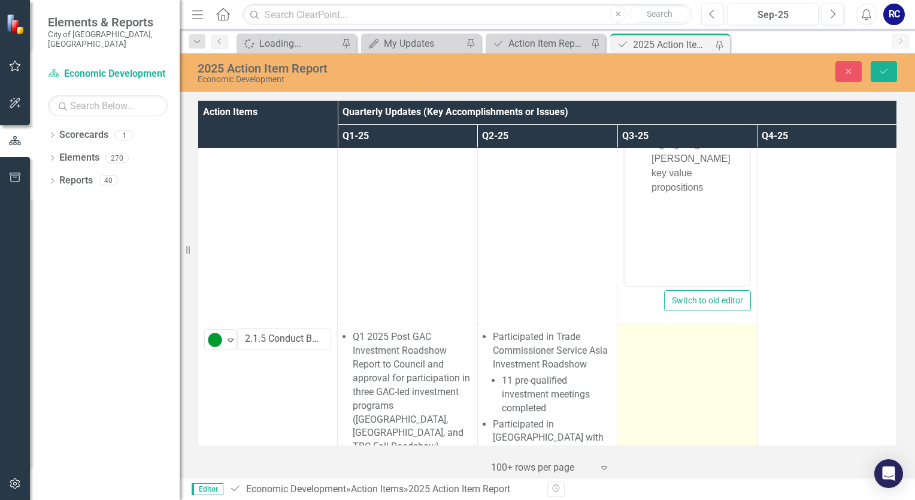
click at [664, 324] on td at bounding box center [688, 502] width 140 height 357
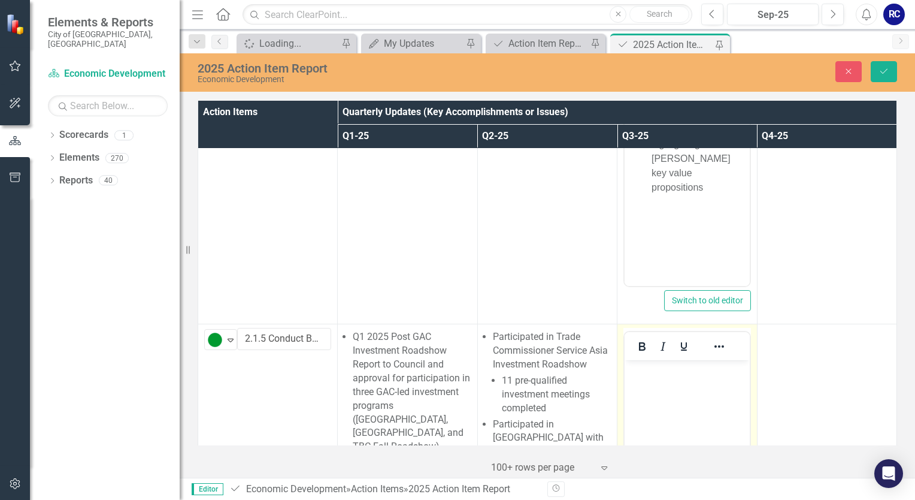
scroll to position [0, 0]
click at [666, 386] on body "Rich Text Area. Press ALT-0 for help." at bounding box center [687, 450] width 125 height 180
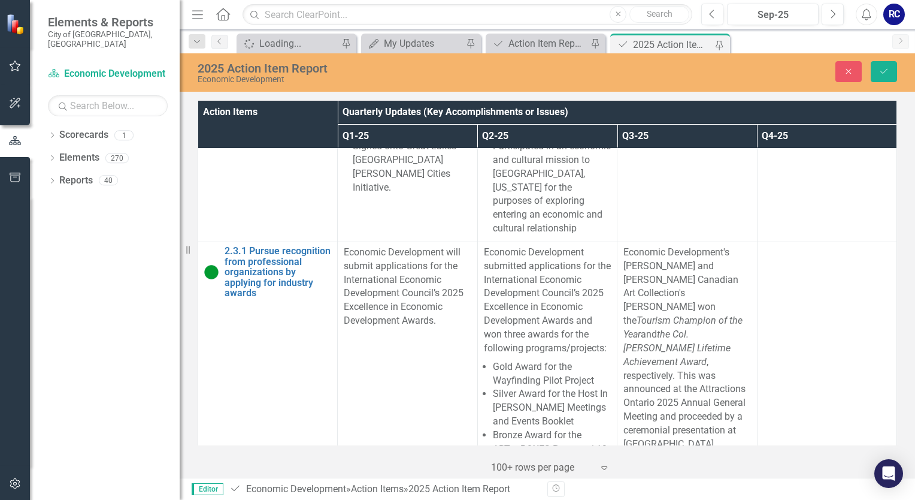
scroll to position [4853, 0]
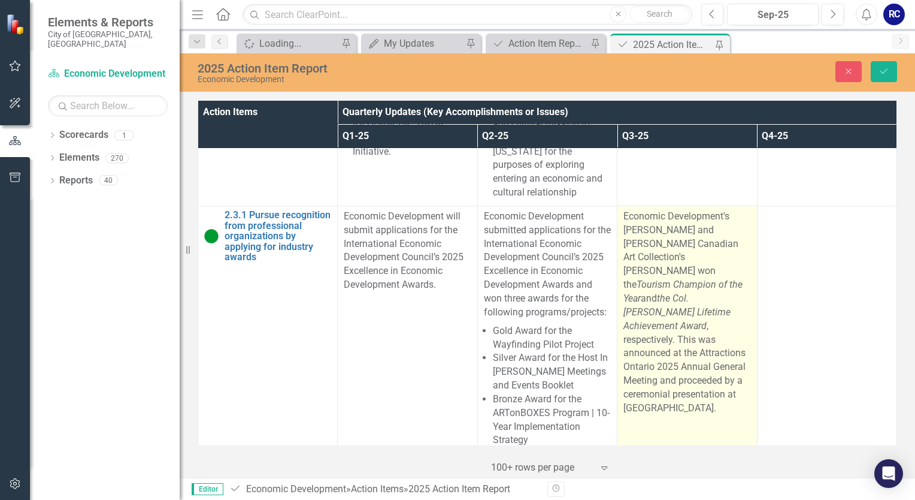
click at [709, 210] on p "Economic Development's [PERSON_NAME] and [PERSON_NAME] Canadian Art Collection'…" at bounding box center [687, 312] width 127 height 205
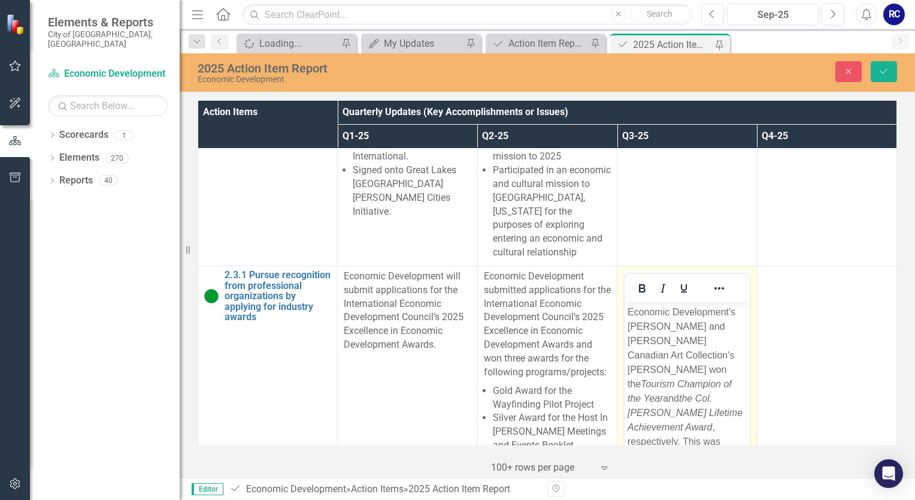
scroll to position [22, 0]
click at [726, 485] on p "Economic Development's [PERSON_NAME] and [PERSON_NAME] Canadian Art Collection'…" at bounding box center [687, 398] width 119 height 230
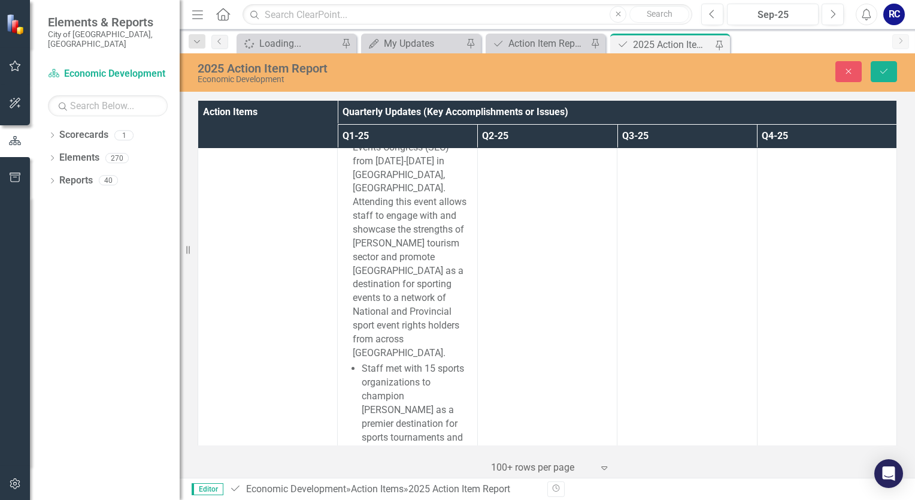
scroll to position [5991, 0]
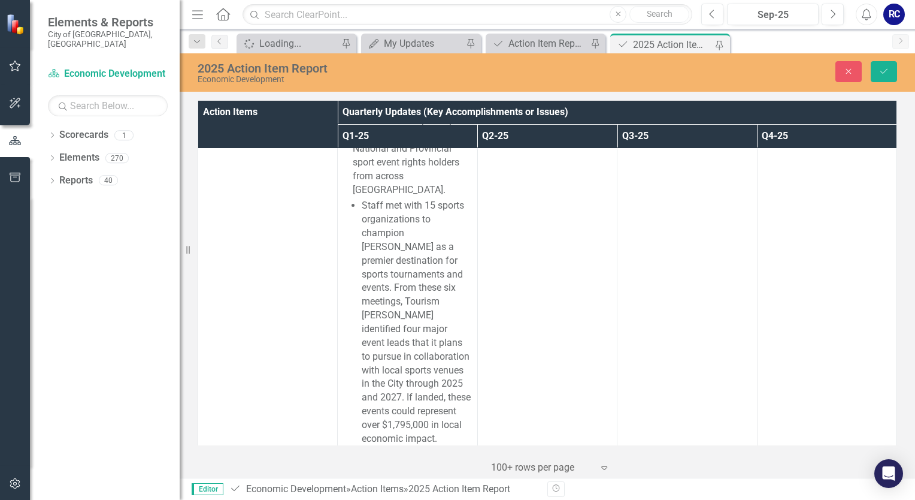
click at [211, 480] on img at bounding box center [211, 487] width 14 height 14
click at [226, 463] on icon "Expand" at bounding box center [231, 468] width 12 height 10
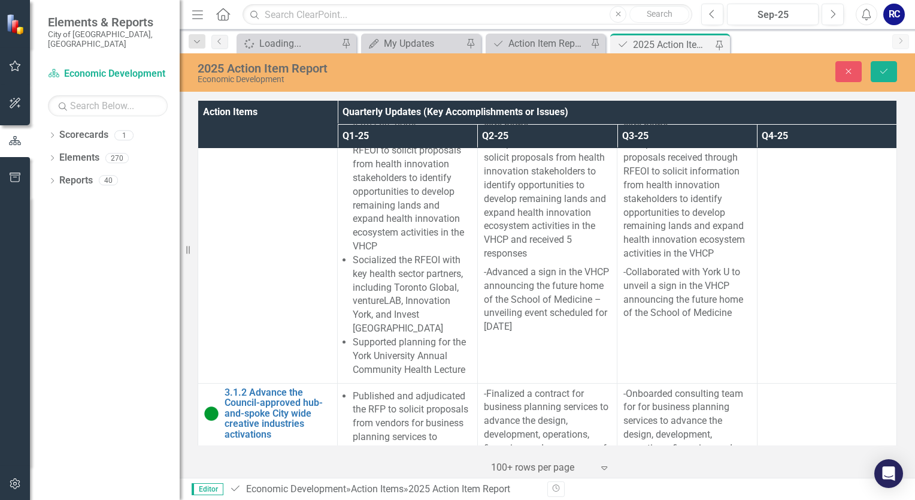
scroll to position [6830, 0]
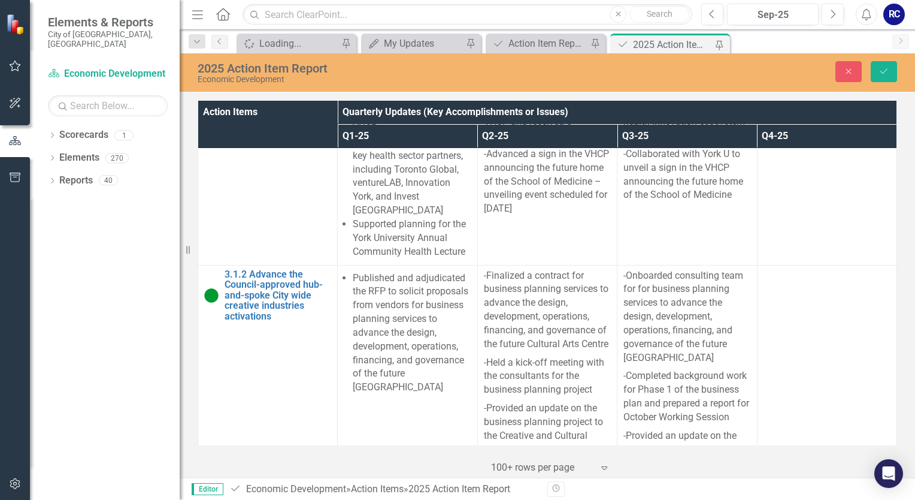
click at [877, 69] on button "Save" at bounding box center [884, 71] width 26 height 21
